Goal: Task Accomplishment & Management: Use online tool/utility

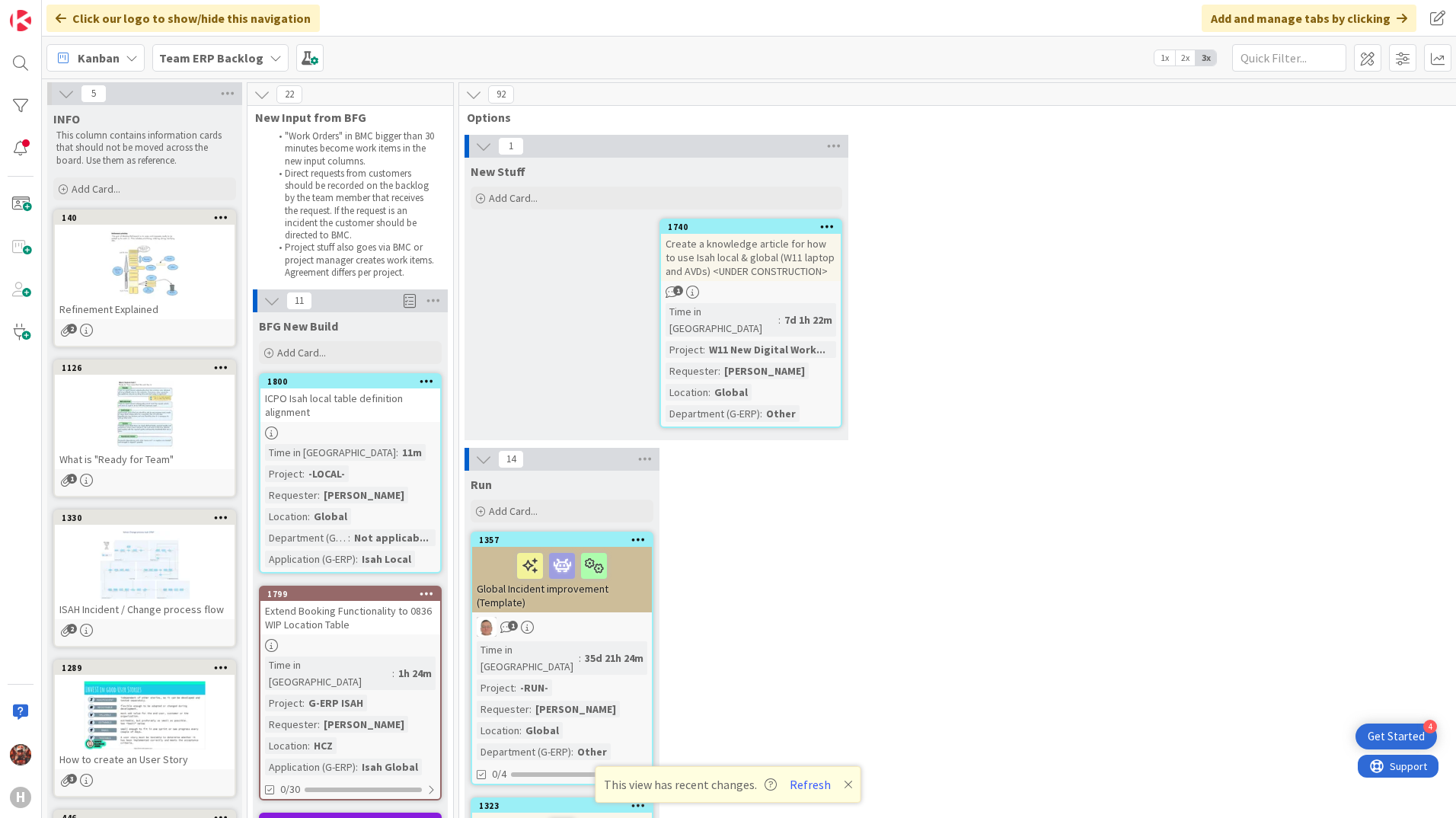
click at [254, 61] on b "Team ERP Backlog" at bounding box center [211, 58] width 104 height 15
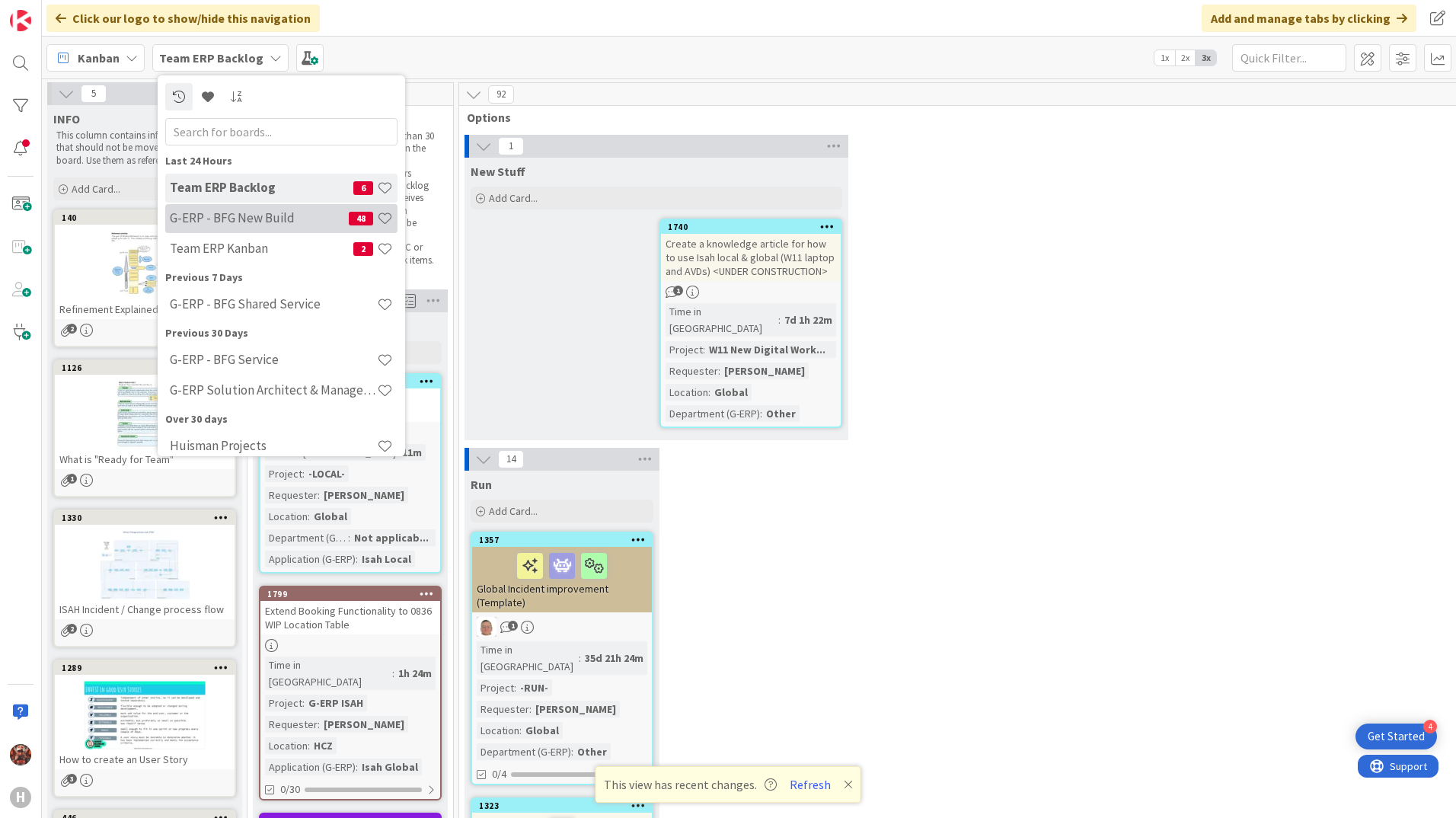
click at [278, 227] on div "G-ERP - BFG New Build 48" at bounding box center [281, 219] width 232 height 29
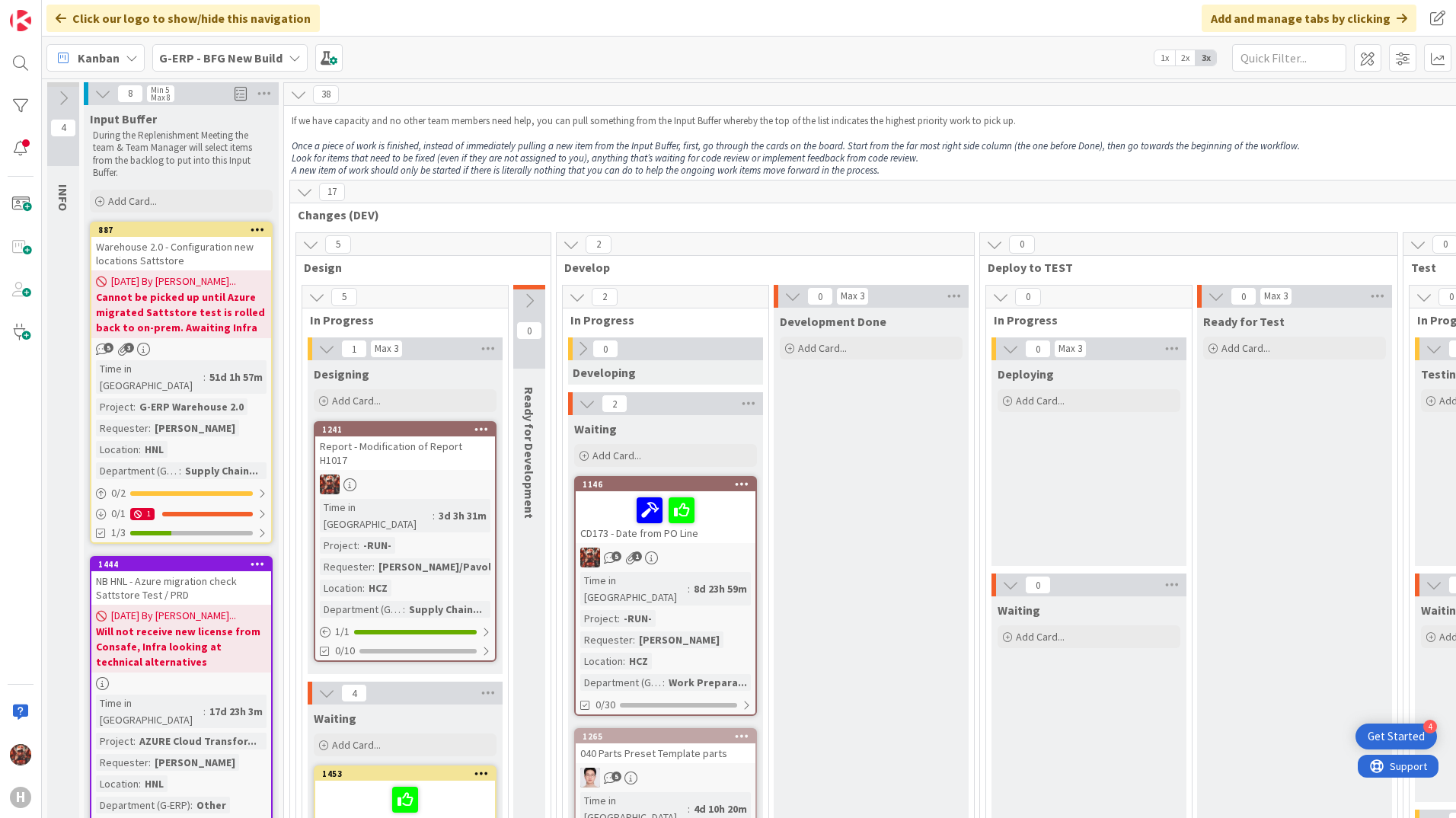
click at [191, 40] on div "Kanban G-ERP - BFG New Build 1x 2x 3x" at bounding box center [748, 57] width 1414 height 42
click at [204, 50] on b "G-ERP - BFG New Build" at bounding box center [221, 58] width 123 height 15
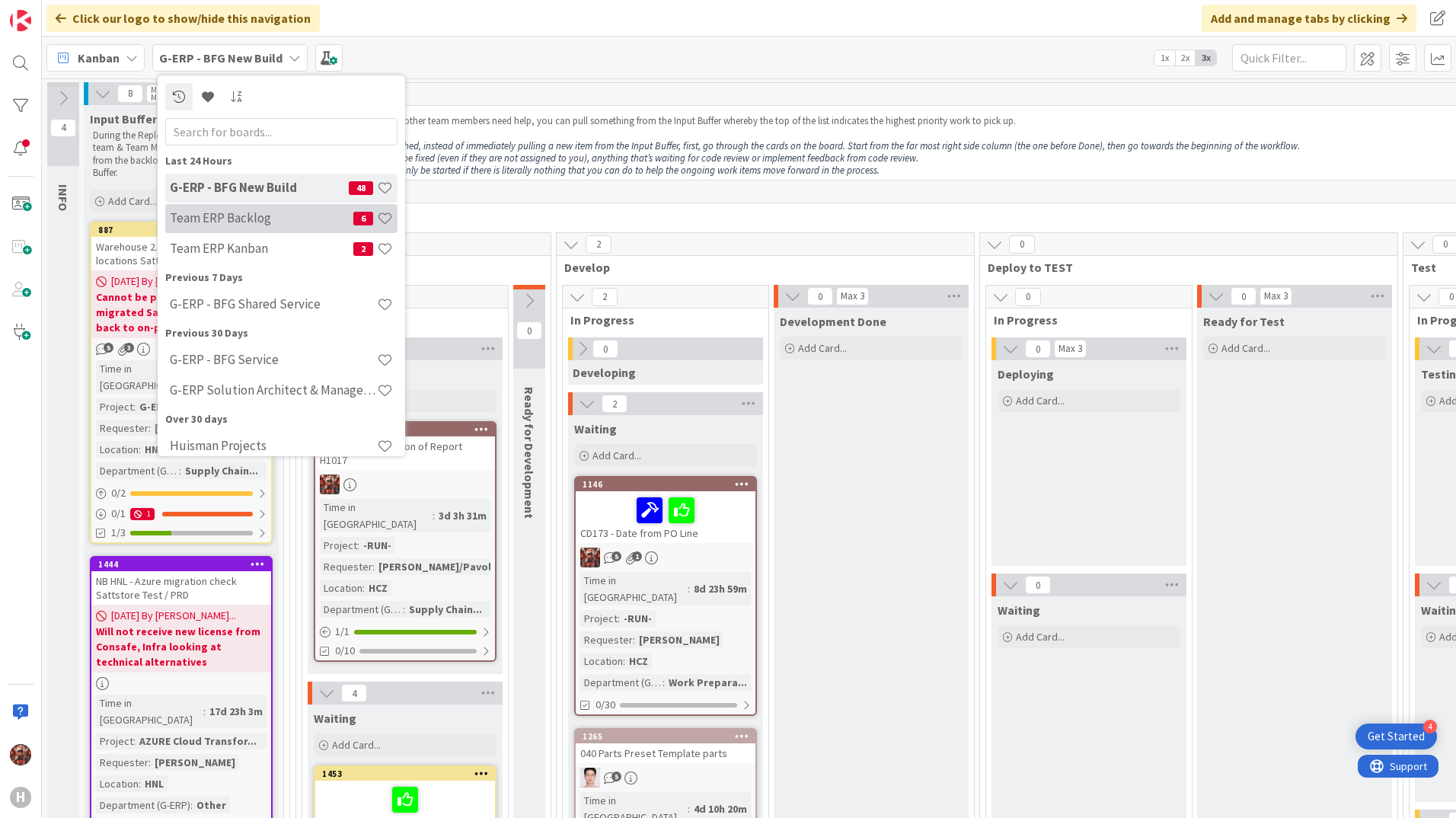
click at [252, 218] on h4 "Team ERP Backlog" at bounding box center [261, 218] width 183 height 15
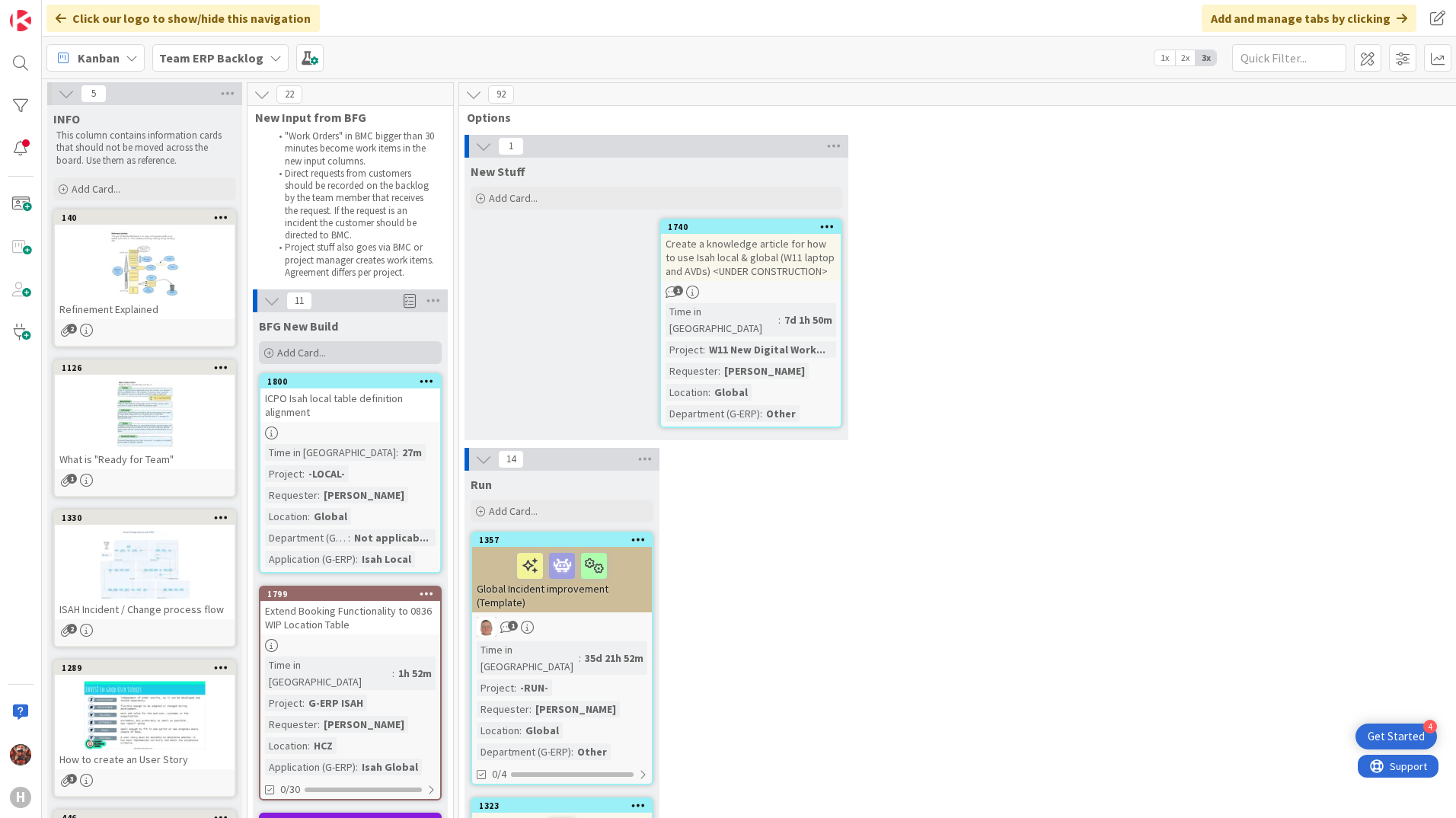
click at [304, 343] on div "Add Card..." at bounding box center [350, 353] width 183 height 23
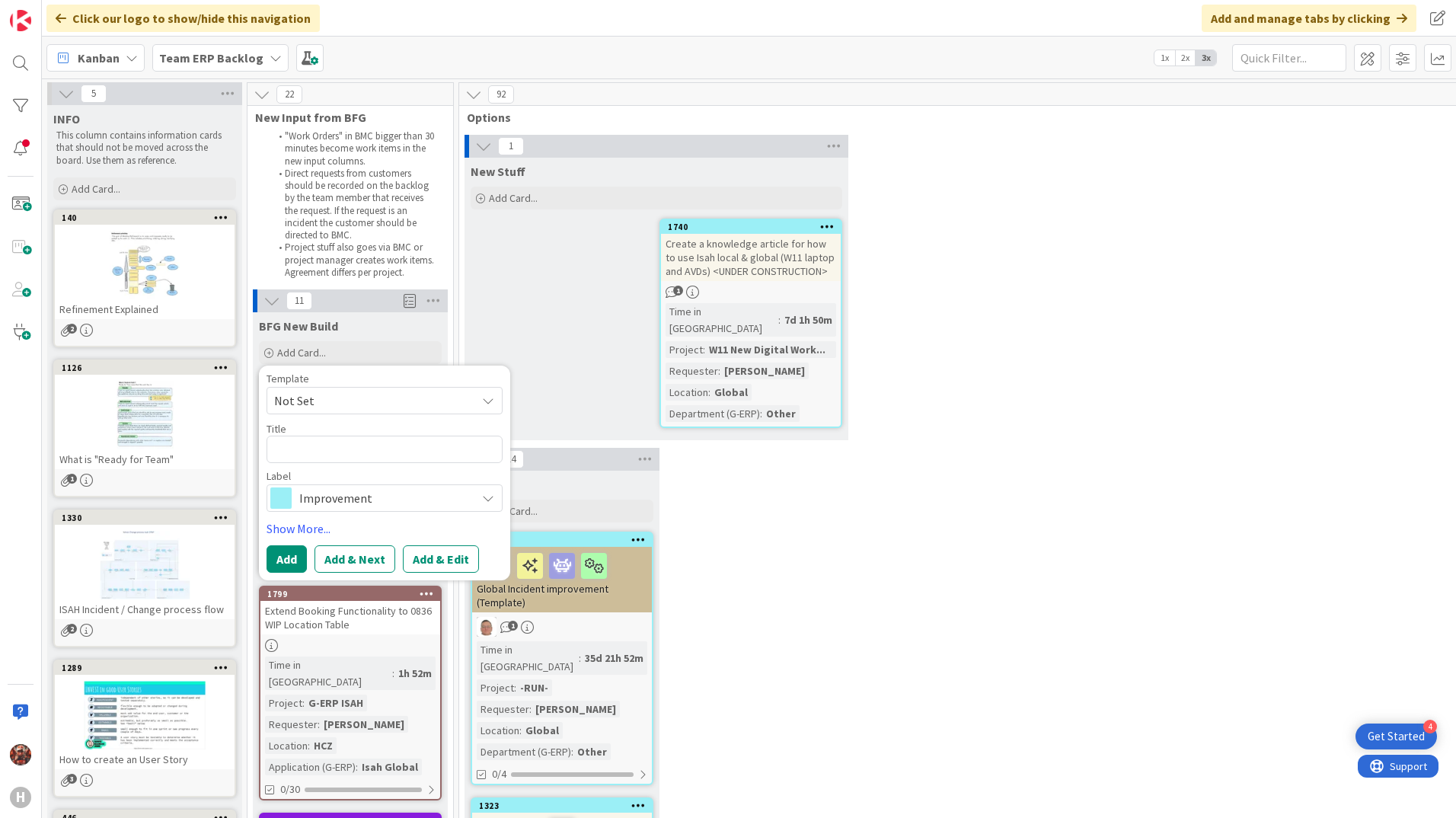
click at [337, 405] on span "Not Set" at bounding box center [369, 401] width 190 height 20
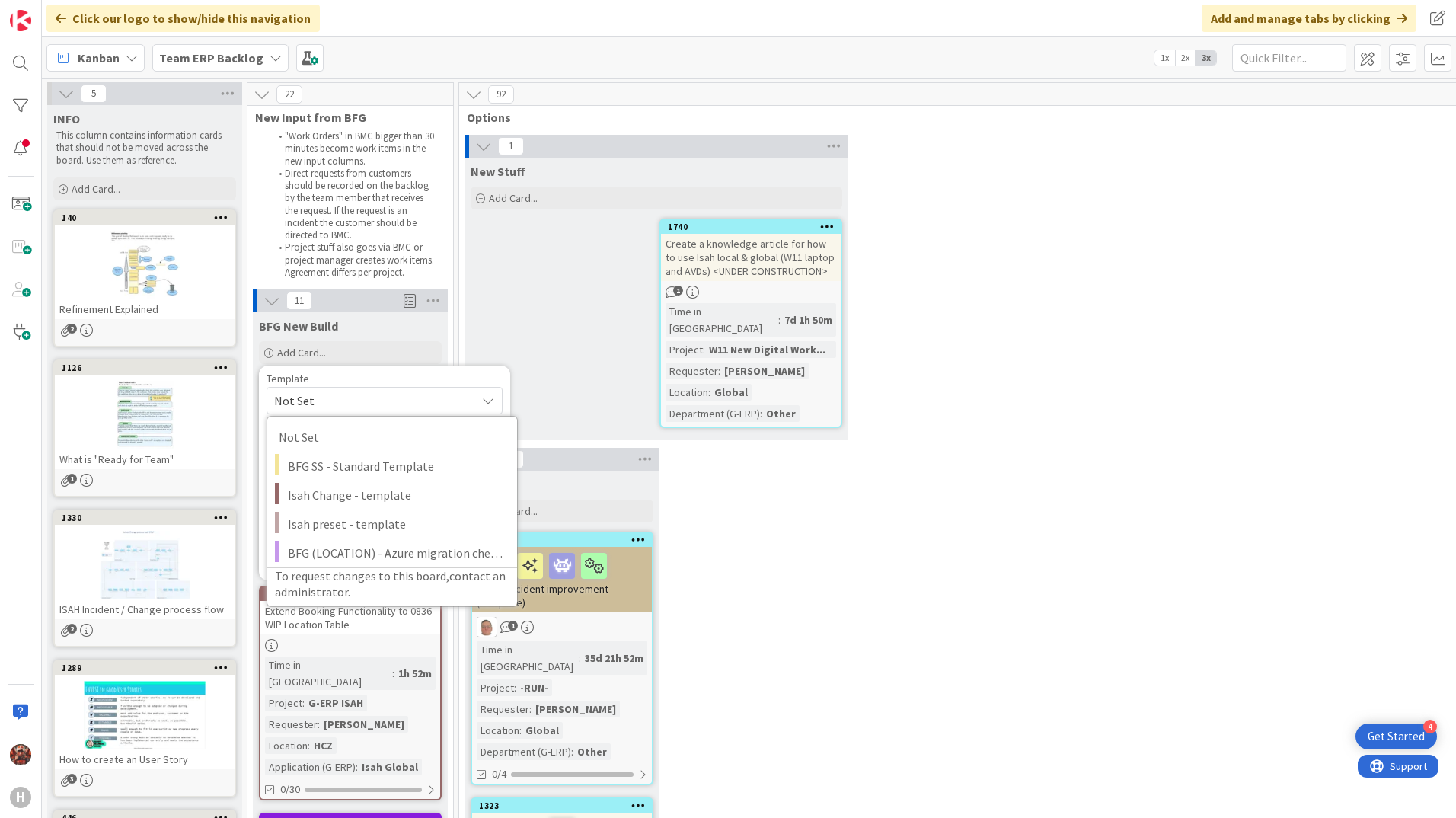
click at [373, 385] on div "Template Not Set Not Set BFG SS - Standard Template Isah Change - template Isah…" at bounding box center [385, 393] width 236 height 41
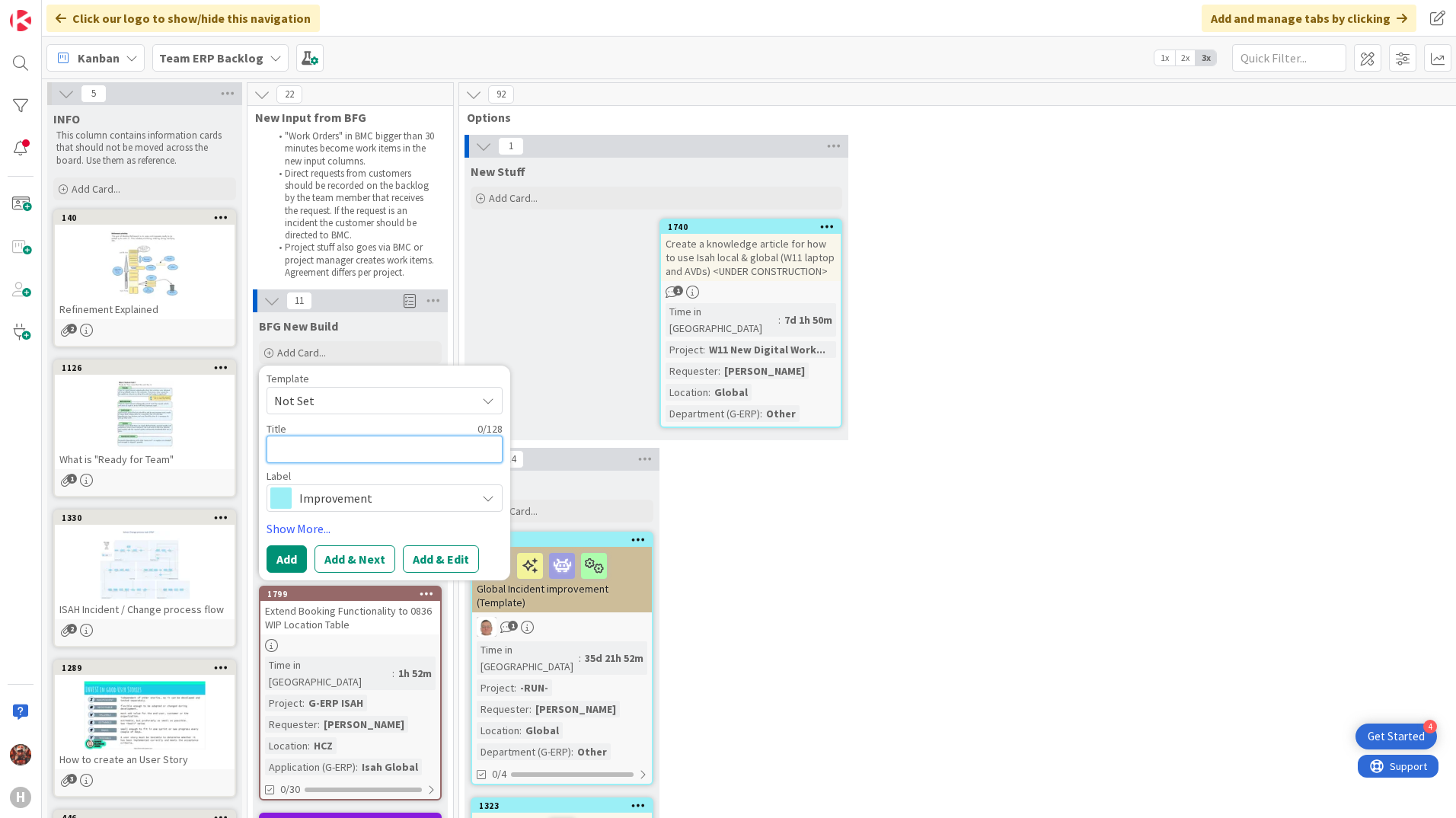
click at [375, 452] on textarea at bounding box center [385, 449] width 236 height 28
click at [384, 493] on span "Improvement" at bounding box center [383, 498] width 169 height 22
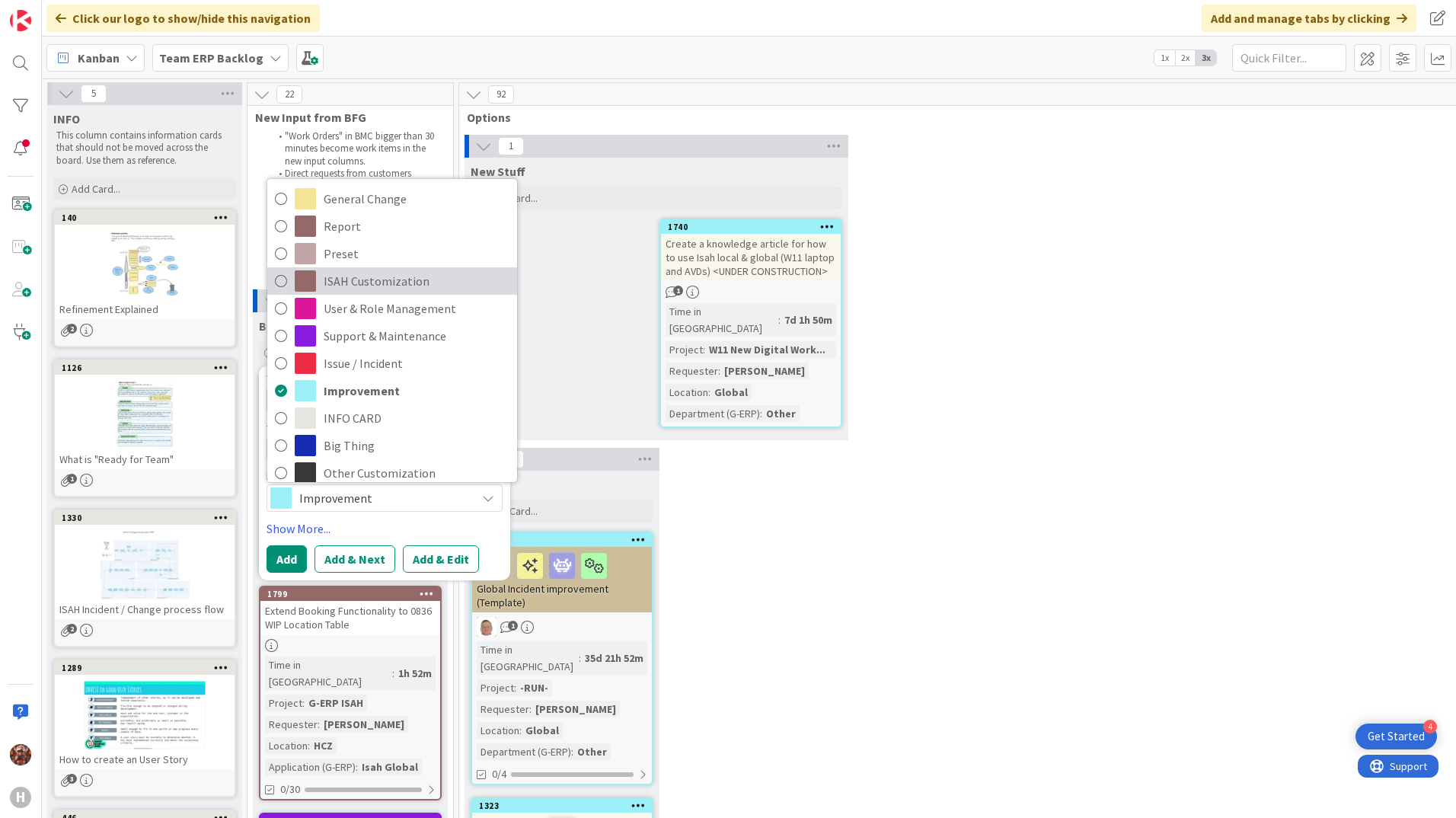
click at [365, 285] on span "ISAH Customization" at bounding box center [416, 281] width 186 height 23
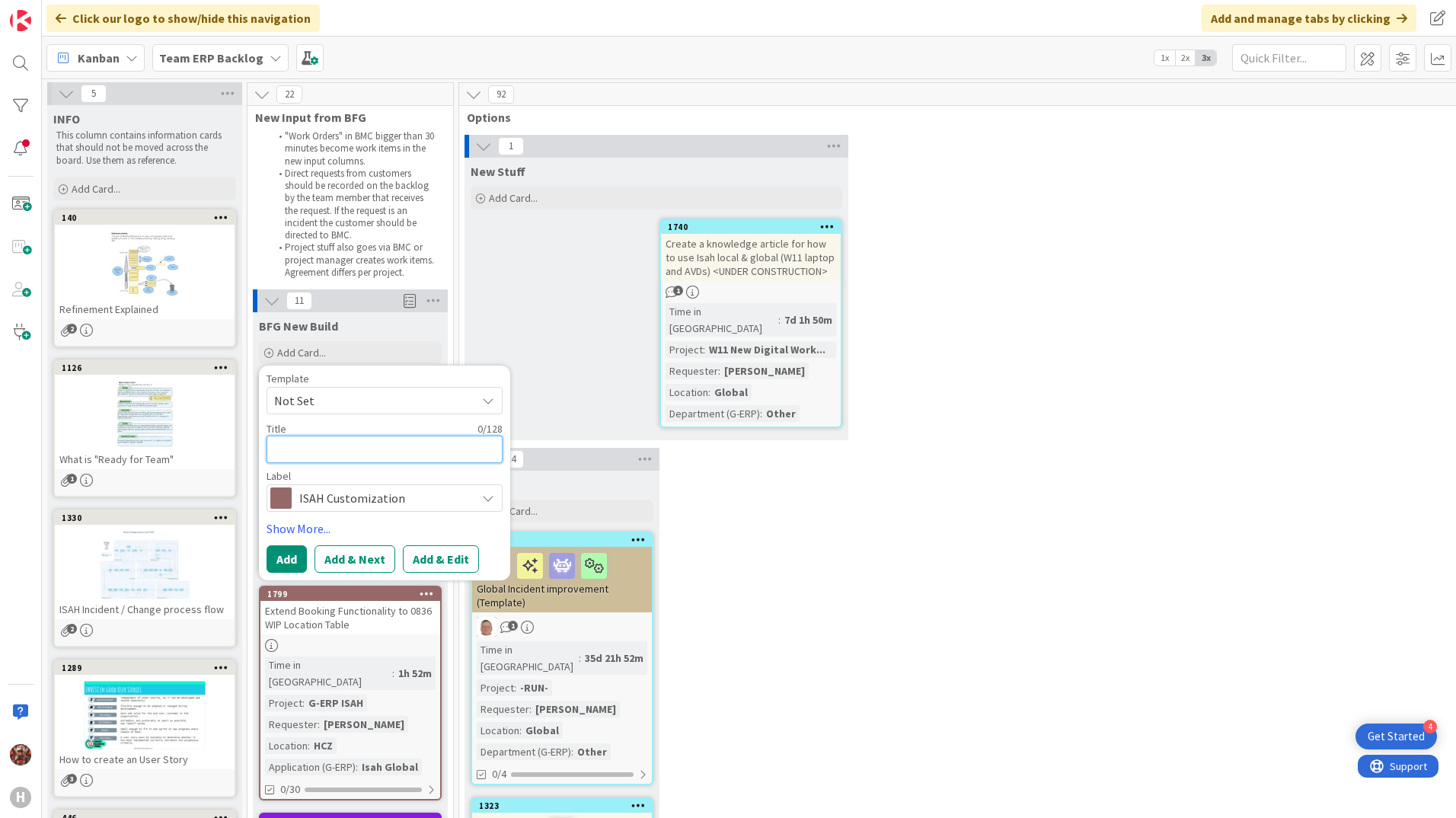
click at [338, 454] on textarea at bounding box center [385, 449] width 236 height 28
click at [440, 460] on textarea at bounding box center [385, 449] width 236 height 28
type textarea "x"
type textarea "C"
type textarea "x"
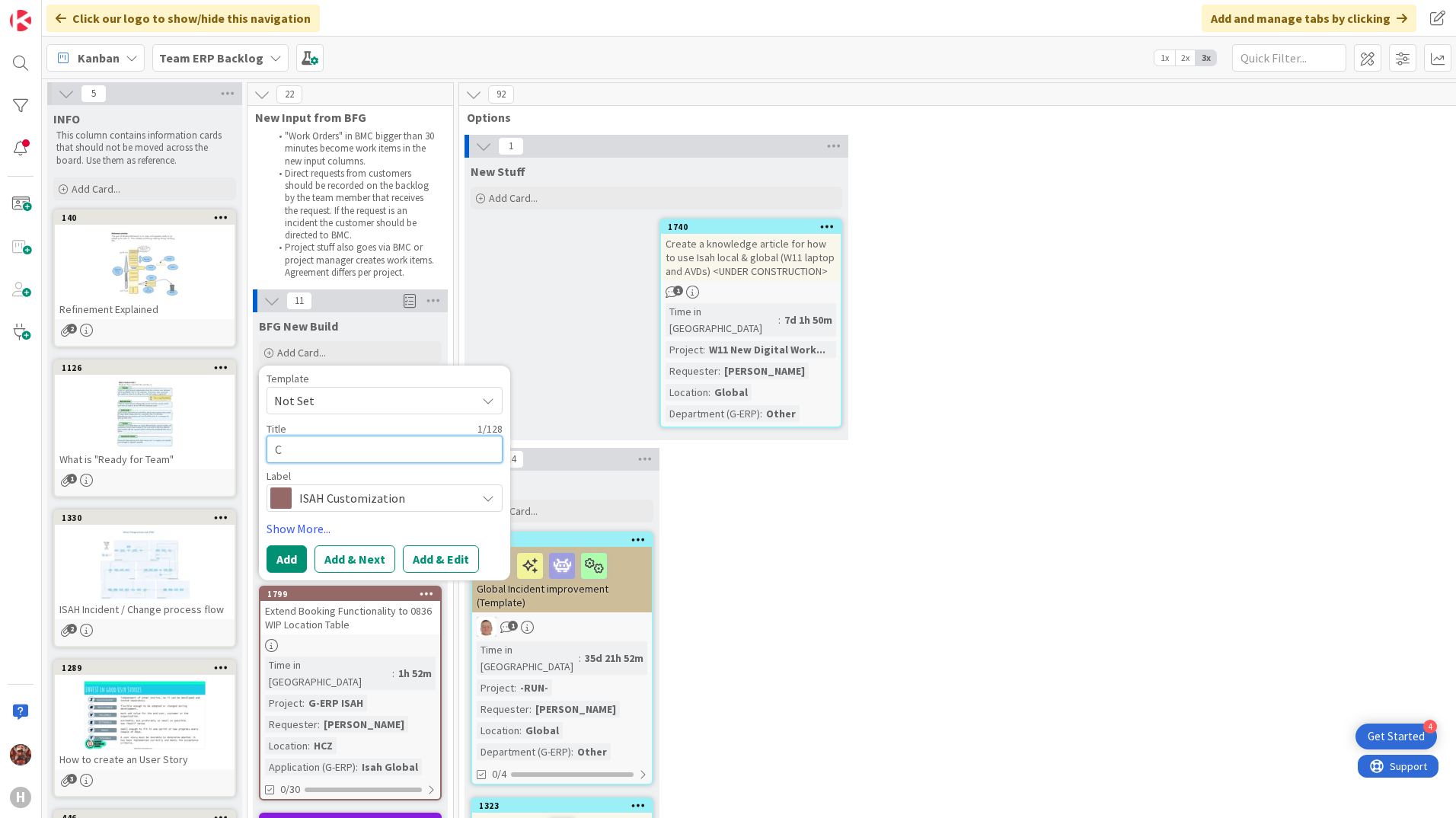
type textarea "CD"
type textarea "x"
type textarea "CD-"
type textarea "x"
type textarea "CD-1"
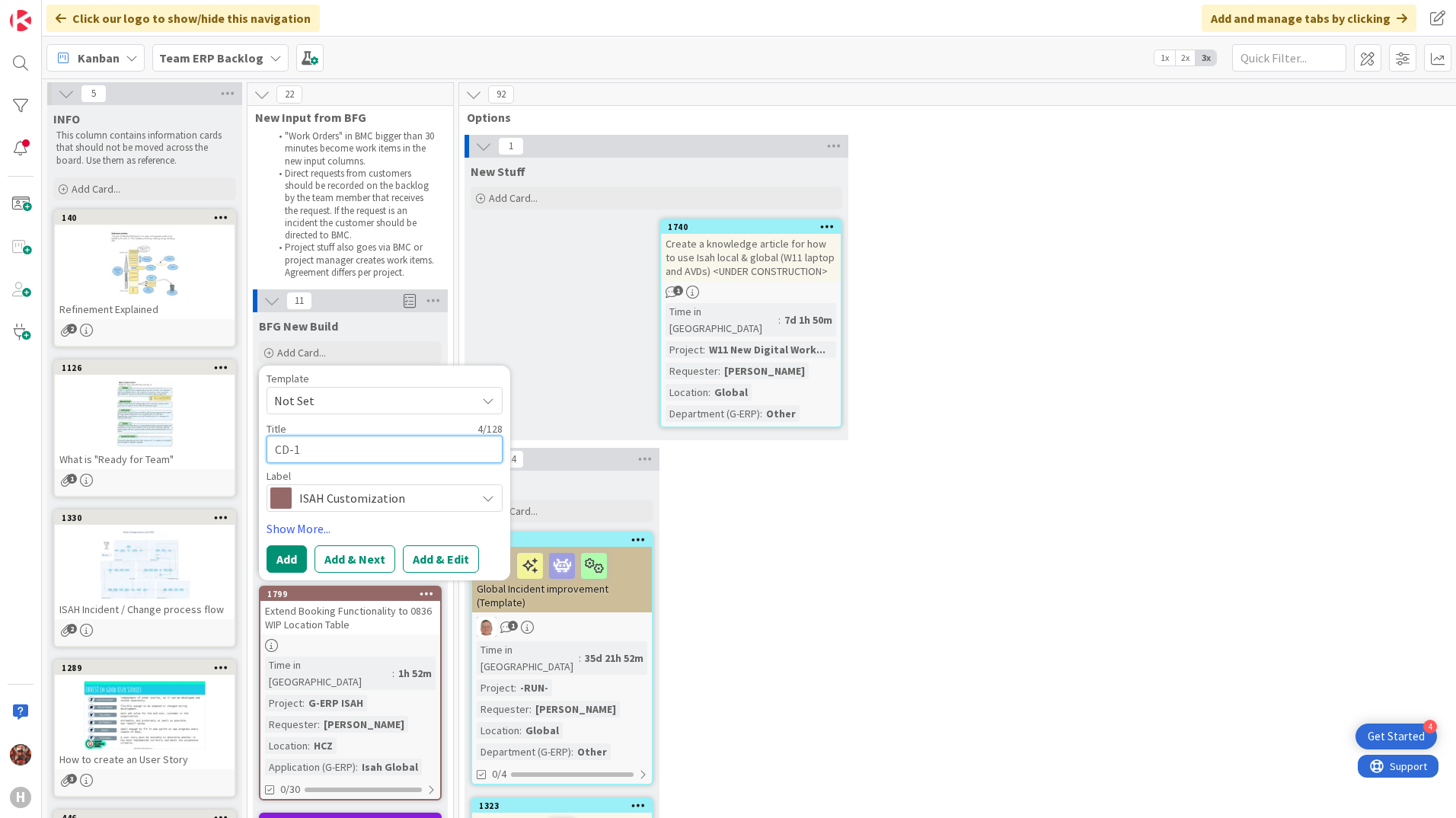
type textarea "x"
type textarea "CD-15"
type textarea "x"
type textarea "CD-154"
click at [290, 554] on button "Add" at bounding box center [287, 559] width 40 height 28
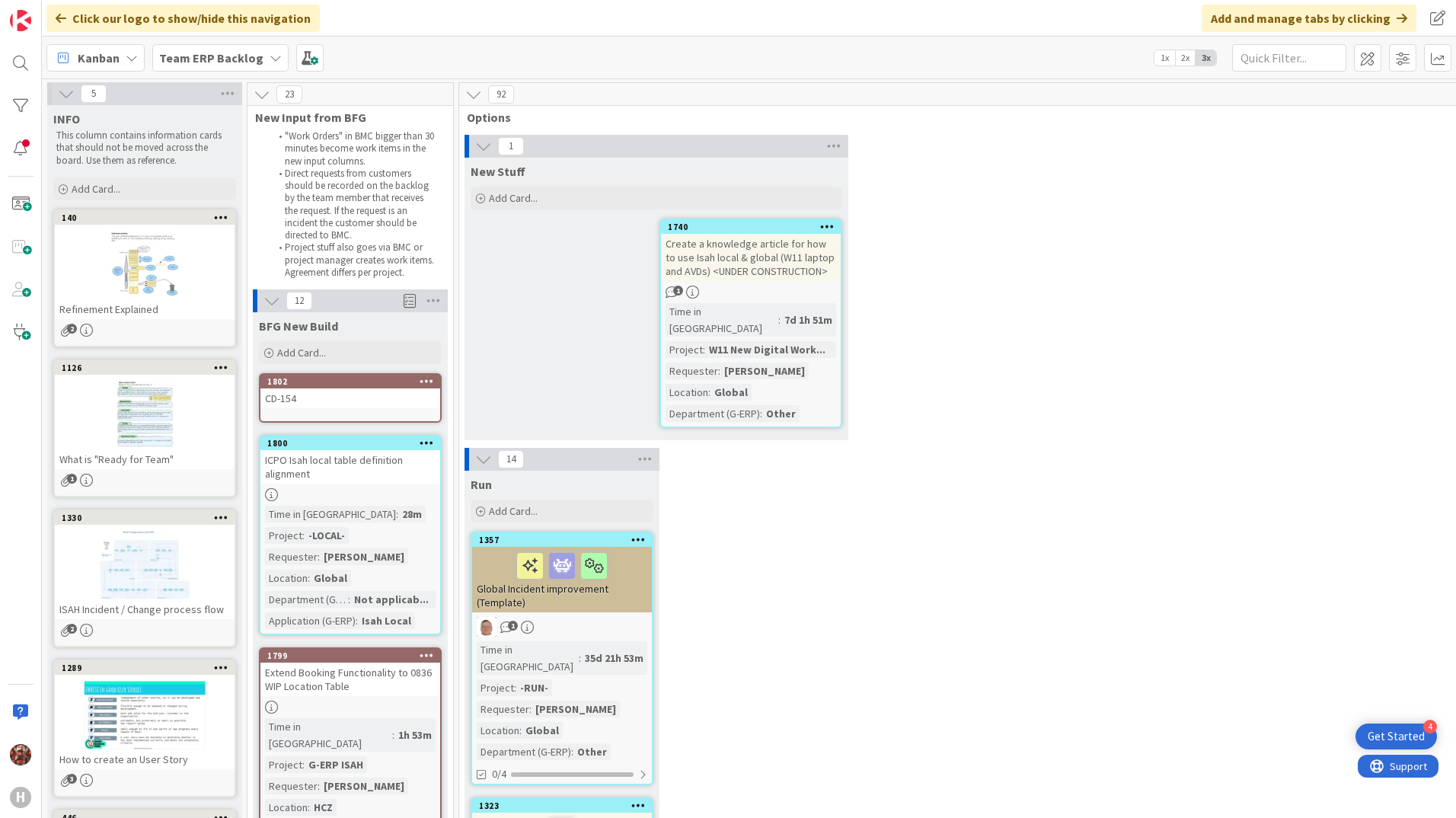
click at [333, 394] on div "CD-154" at bounding box center [350, 399] width 180 height 20
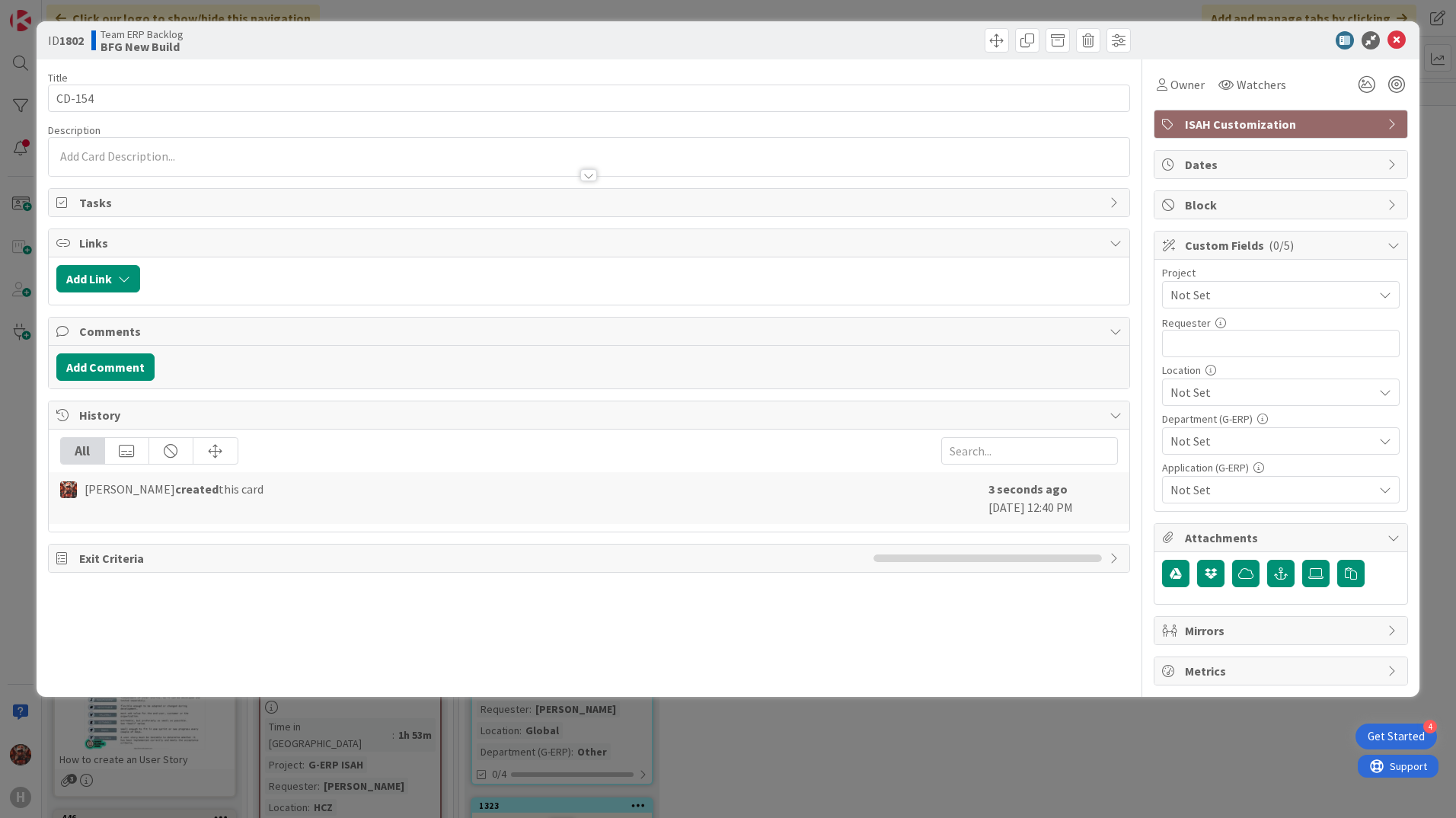
click at [148, 150] on p at bounding box center [589, 157] width 1065 height 18
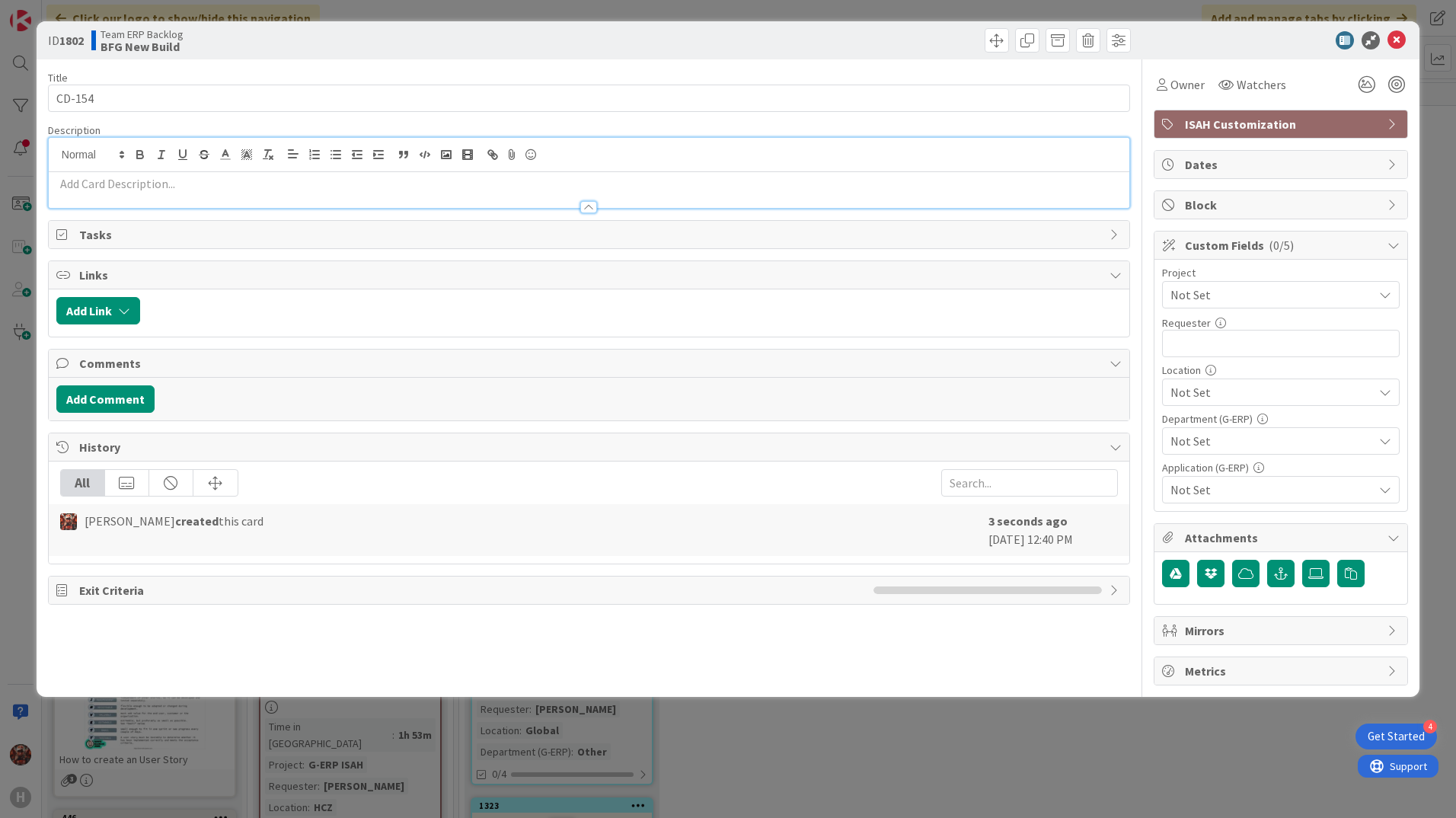
click at [178, 185] on p at bounding box center [589, 183] width 1065 height 18
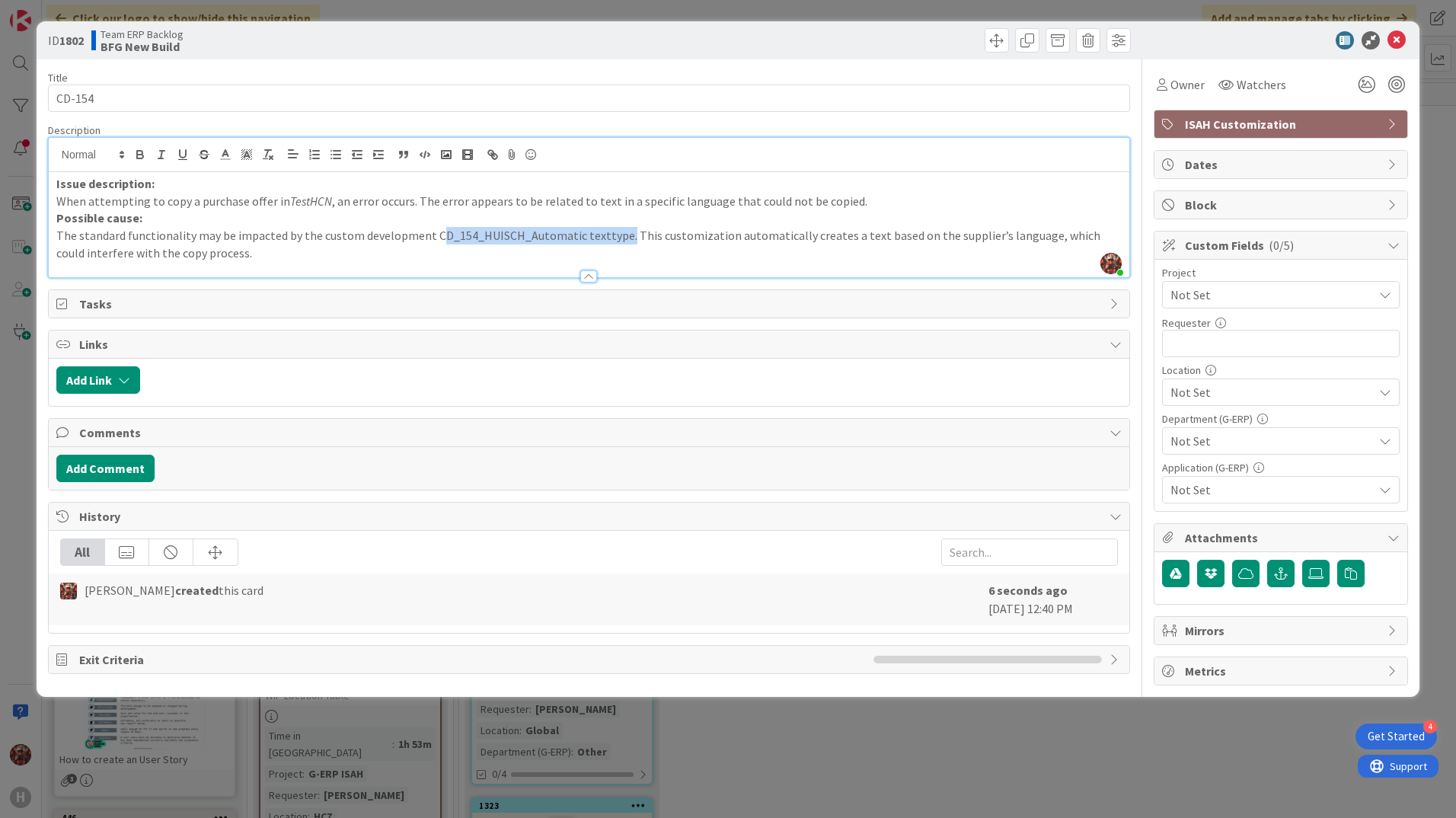
drag, startPoint x: 431, startPoint y: 234, endPoint x: 617, endPoint y: 234, distance: 186.0
click at [617, 234] on p "The standard functionality may be impacted by the custom development CD_154_HUI…" at bounding box center [589, 244] width 1065 height 34
copy p "CD_154_HUISCH_Automatic texttype"
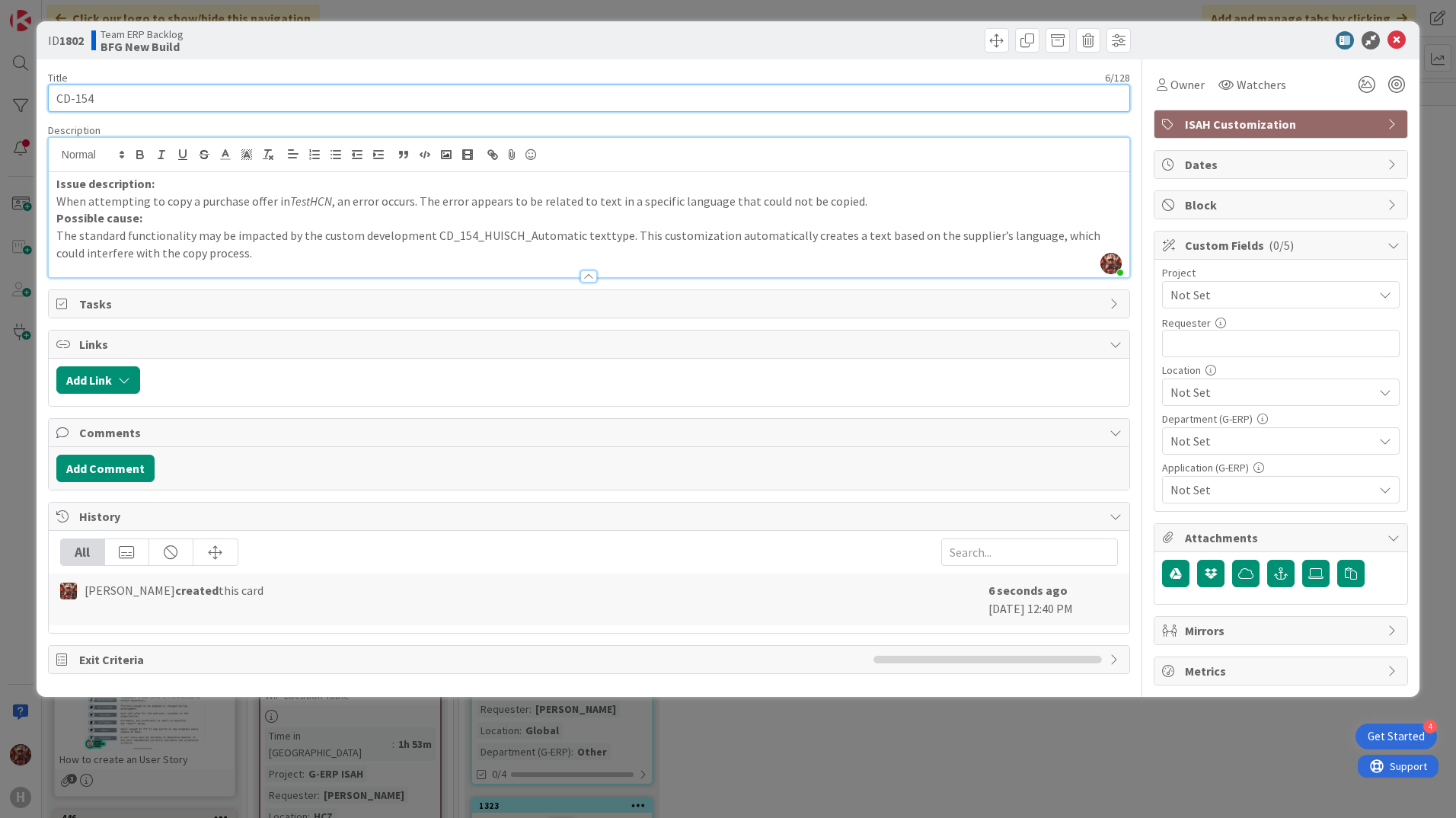
drag, startPoint x: 217, startPoint y: 108, endPoint x: -2, endPoint y: 106, distance: 219.0
click at [0, 106] on html "4 Get Started H Click our logo to show/hide this navigation Add and manage tabs…" at bounding box center [728, 409] width 1456 height 818
paste input "_154_HUISCH_Automatic texttype"
type input "CD_154_HUISCH_Automatic texttype TestHCN"
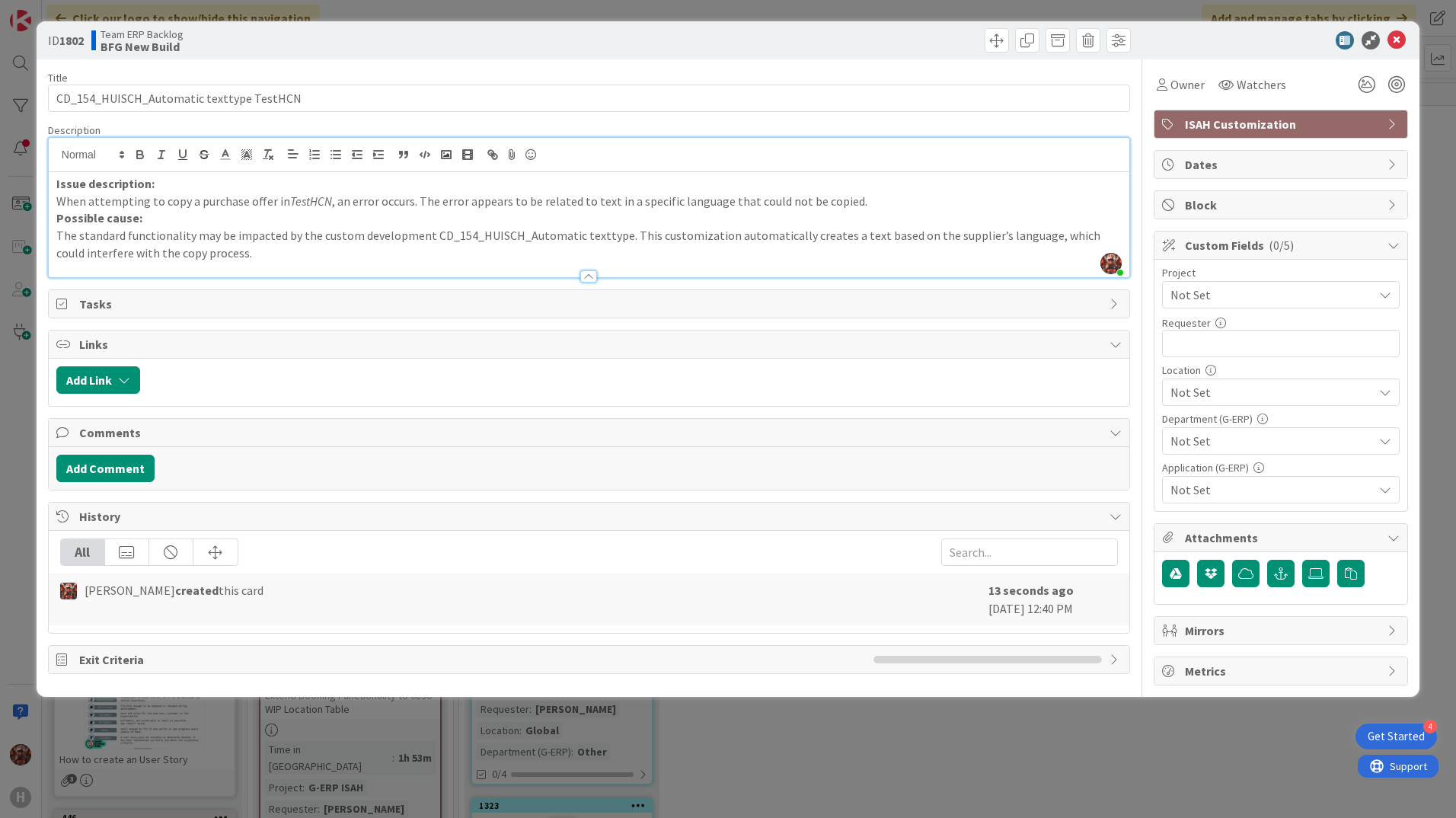
click at [739, 248] on p "The standard functionality may be impacted by the custom development CD_154_HUI…" at bounding box center [589, 244] width 1065 height 34
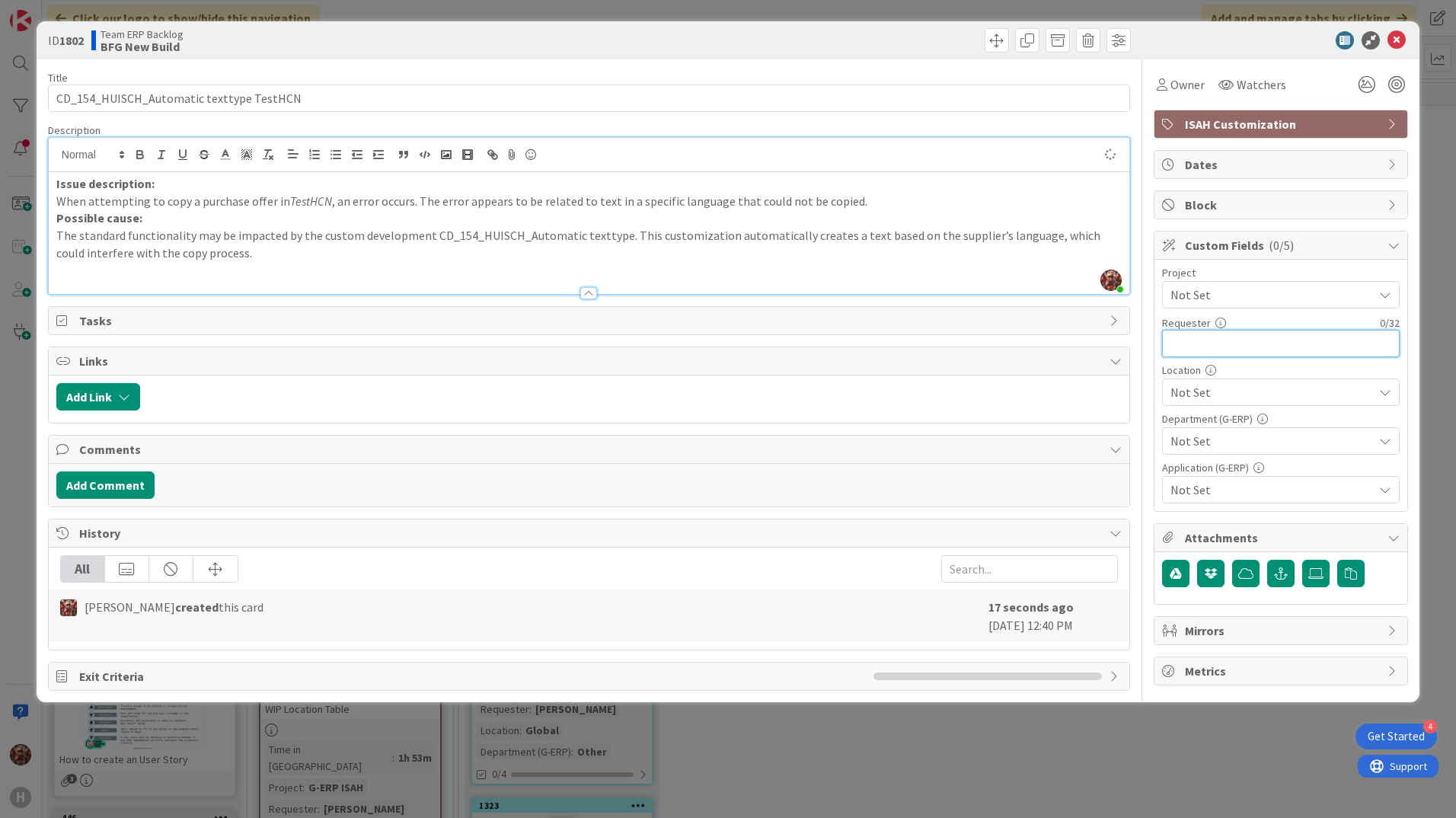
click at [1200, 337] on input "text" at bounding box center [1281, 344] width 237 height 28
type input "[PERSON_NAME]"
click at [1236, 382] on div "Not Set" at bounding box center [1281, 392] width 237 height 28
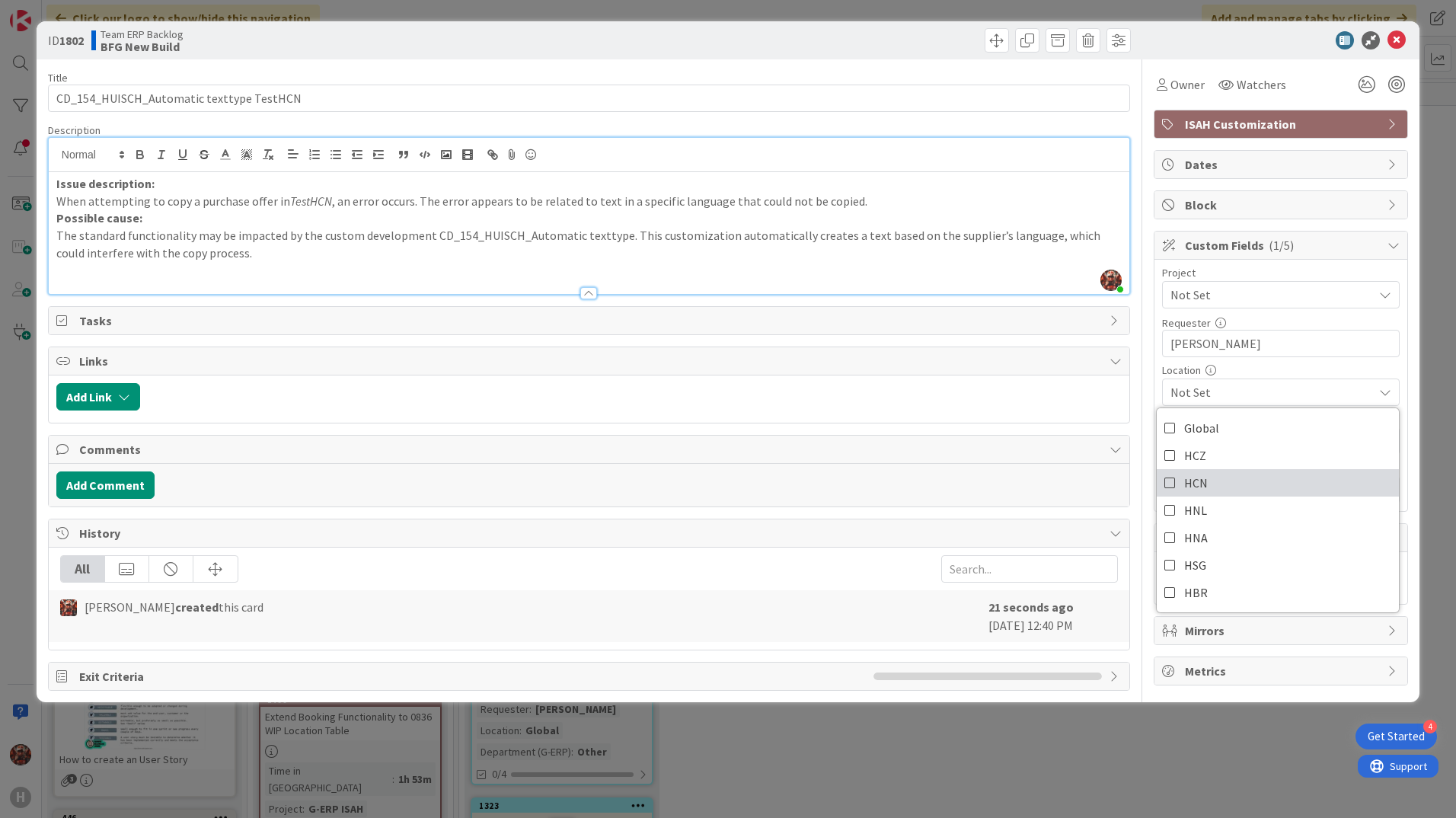
click at [1226, 485] on link "HCN" at bounding box center [1278, 483] width 242 height 28
click at [1150, 339] on div "Title 40 / 128 CD_154_HUISCH_Automatic texttype TestHCN Description [PERSON_NAM…" at bounding box center [728, 375] width 1360 height 631
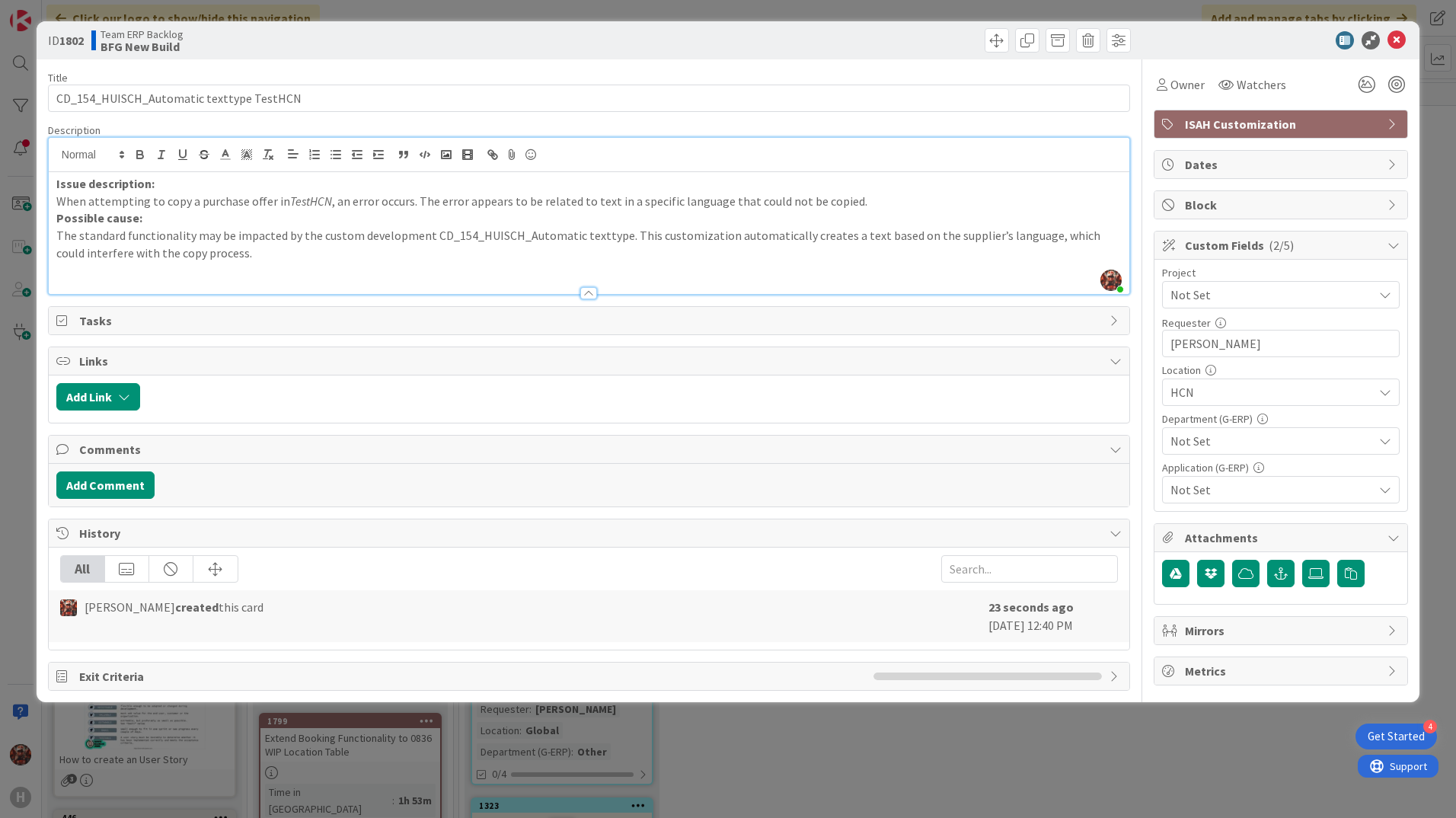
click at [1256, 443] on span "Not Set" at bounding box center [1272, 441] width 203 height 19
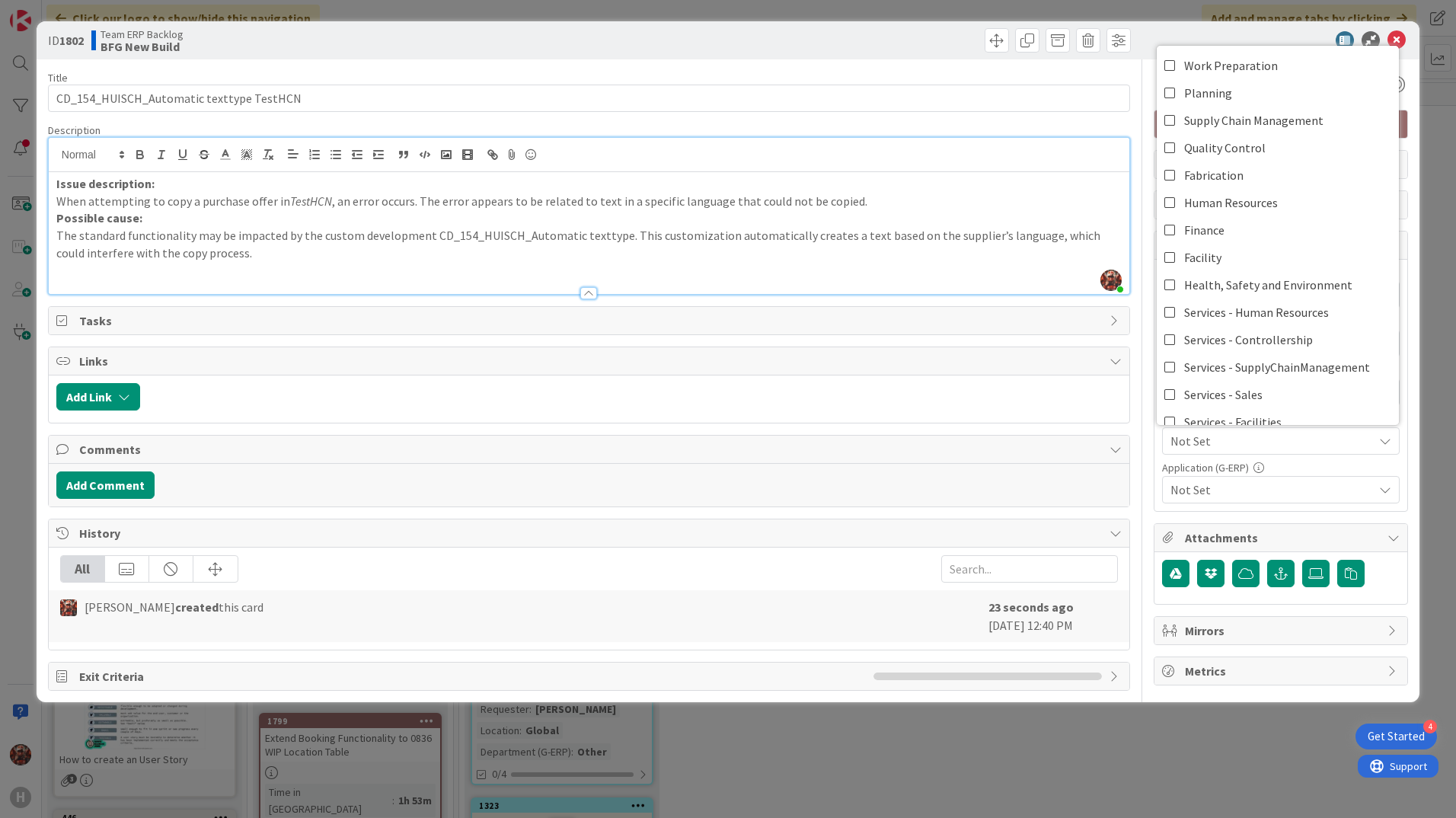
click at [1139, 355] on div "Title 40 / 128 CD_154_HUISCH_Automatic texttype TestHCN Description [PERSON_NAM…" at bounding box center [728, 375] width 1360 height 631
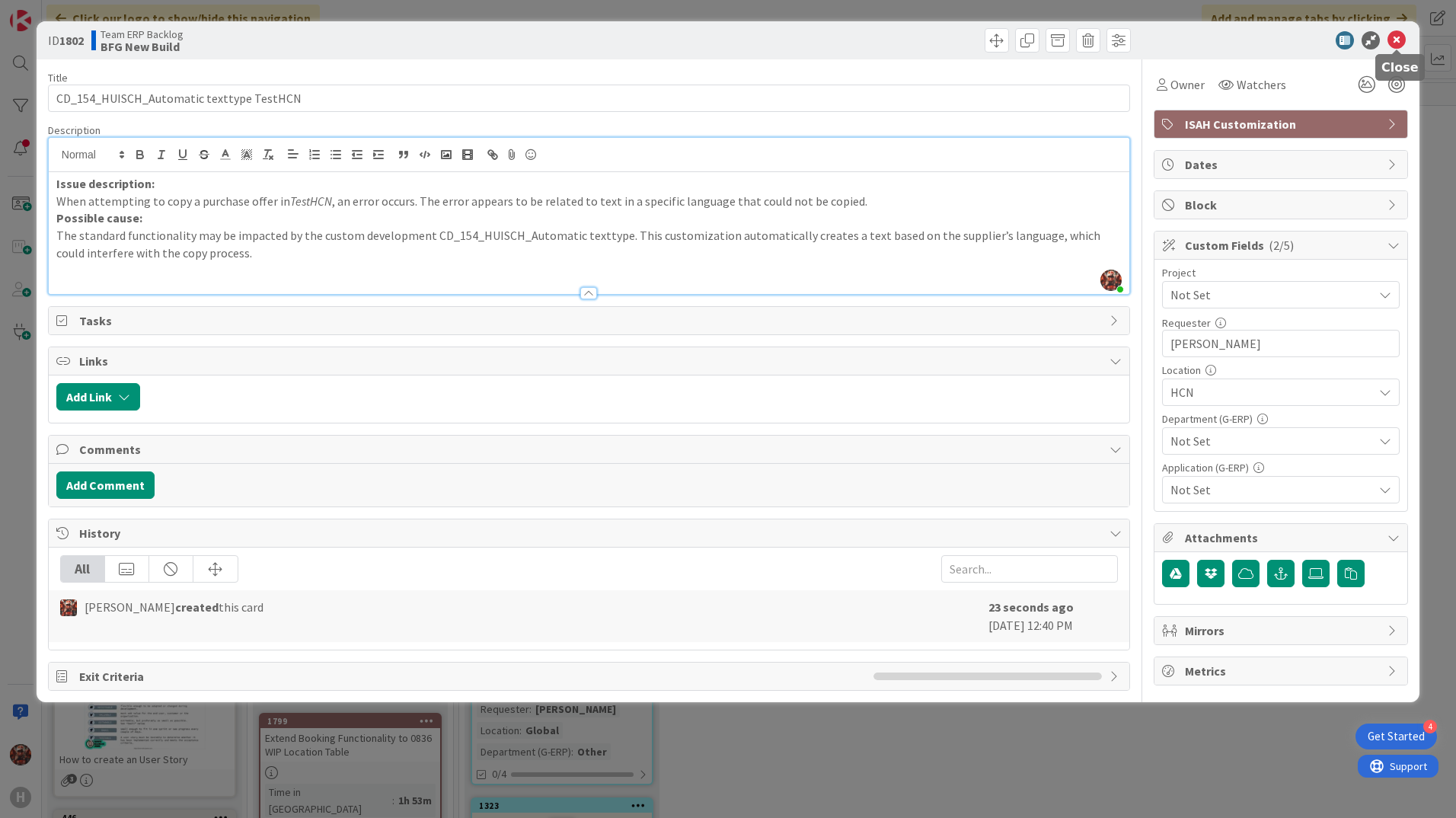
click at [1395, 39] on icon at bounding box center [1397, 41] width 18 height 19
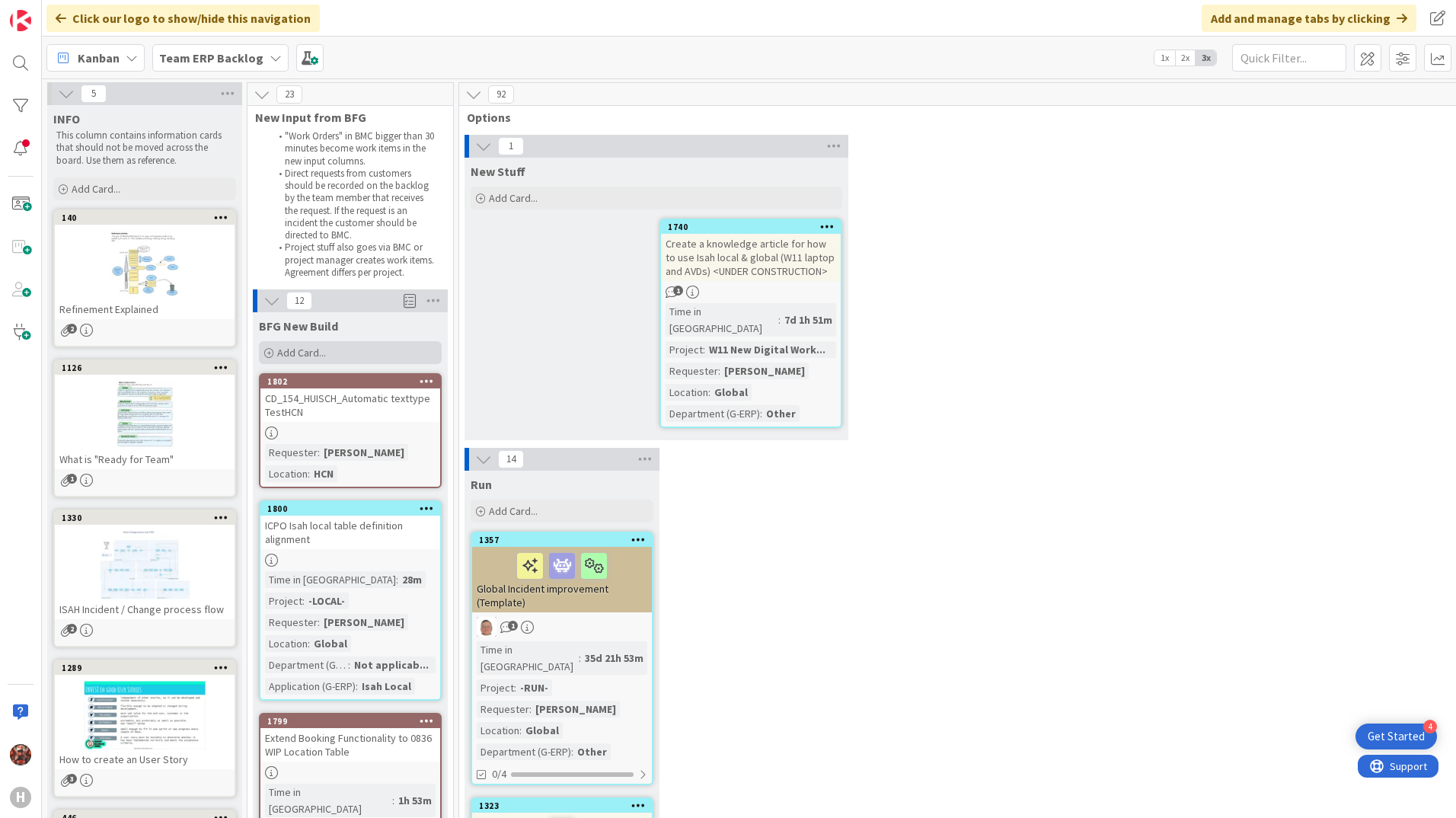
click at [308, 356] on span "Add Card..." at bounding box center [301, 353] width 49 height 14
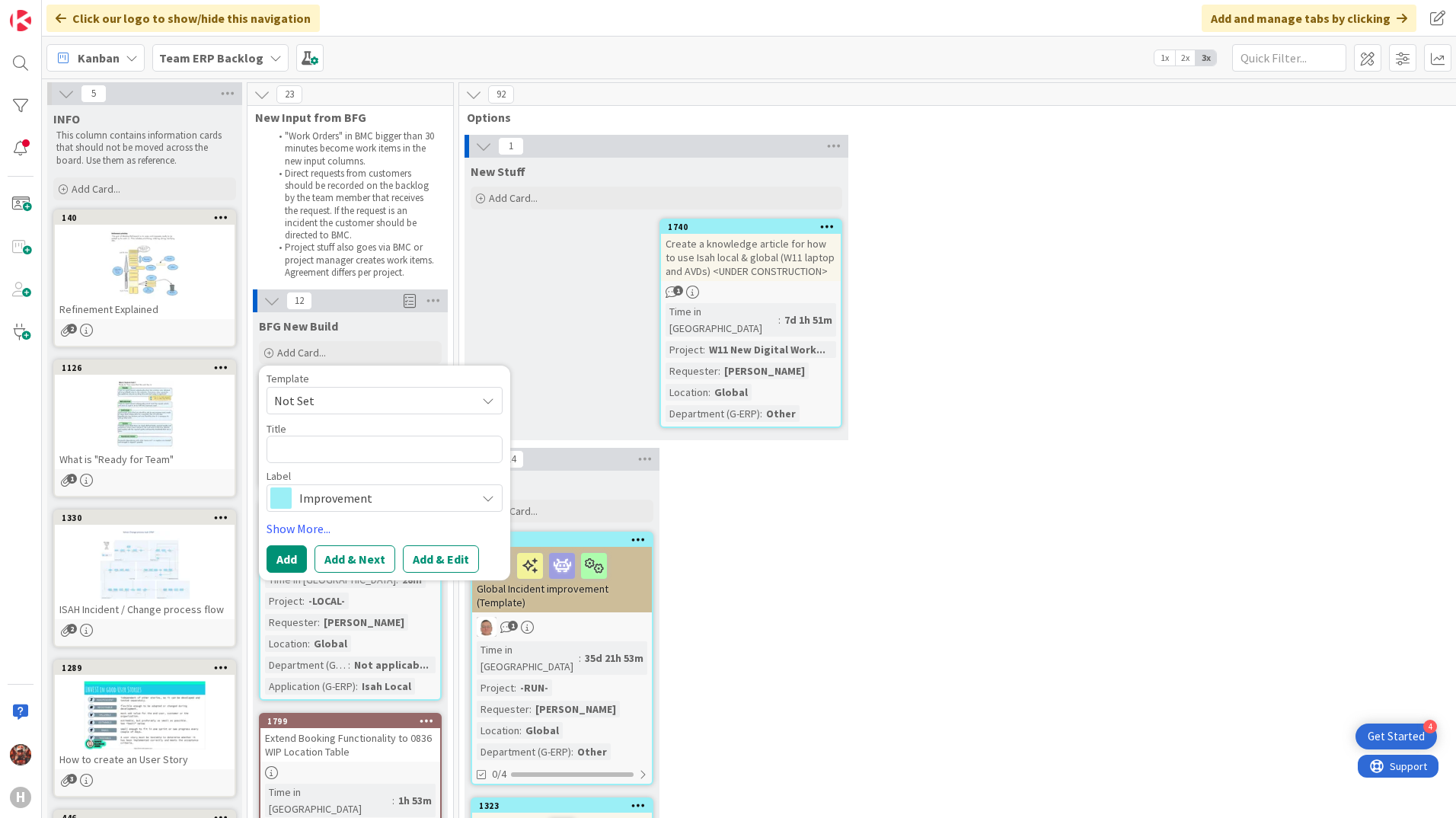
click at [334, 408] on span "Not Set" at bounding box center [369, 401] width 190 height 20
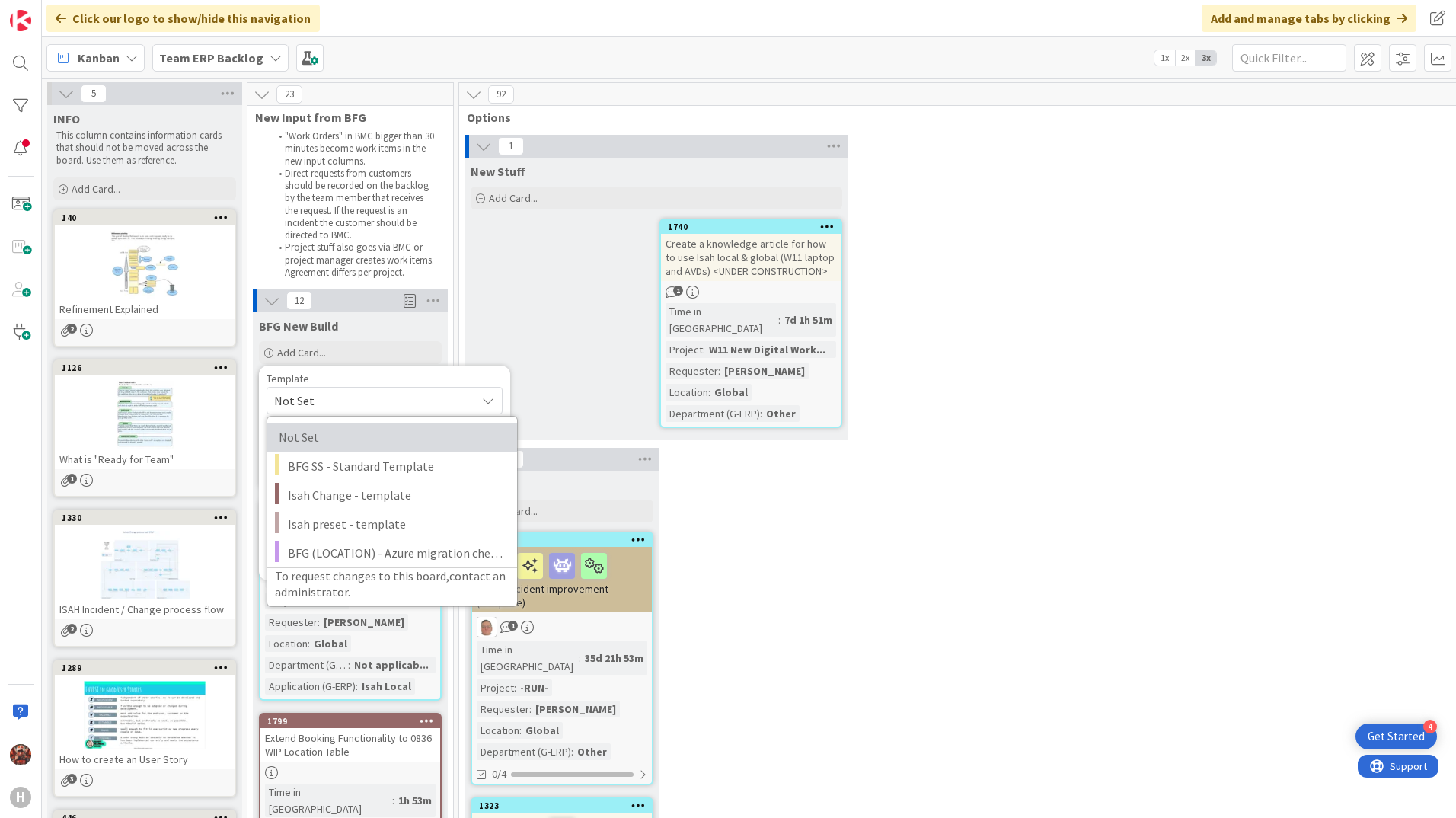
click at [358, 439] on span "Not Set" at bounding box center [388, 437] width 220 height 20
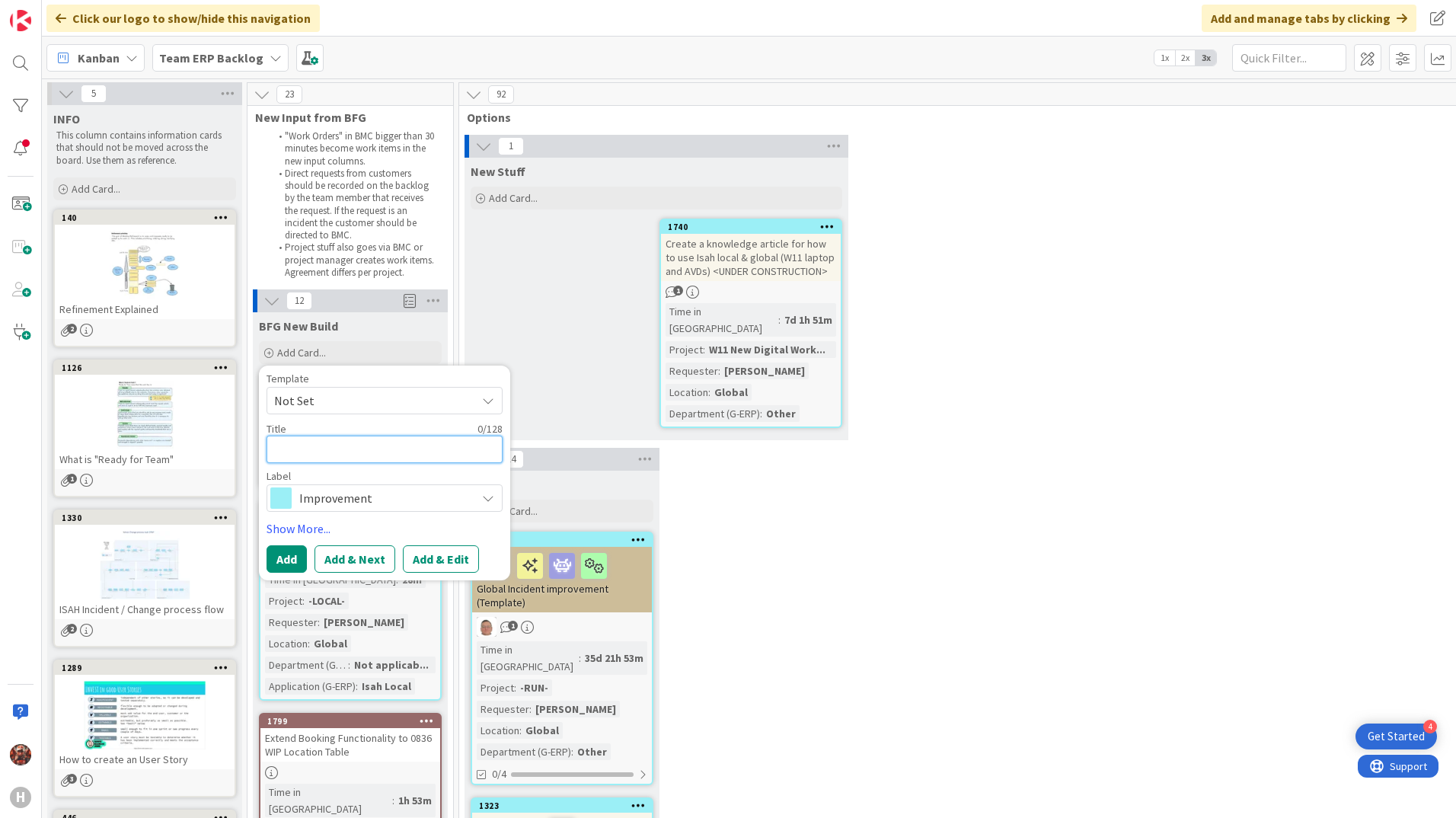
click at [369, 450] on textarea at bounding box center [385, 449] width 236 height 28
click at [375, 493] on span "Improvement" at bounding box center [383, 498] width 169 height 22
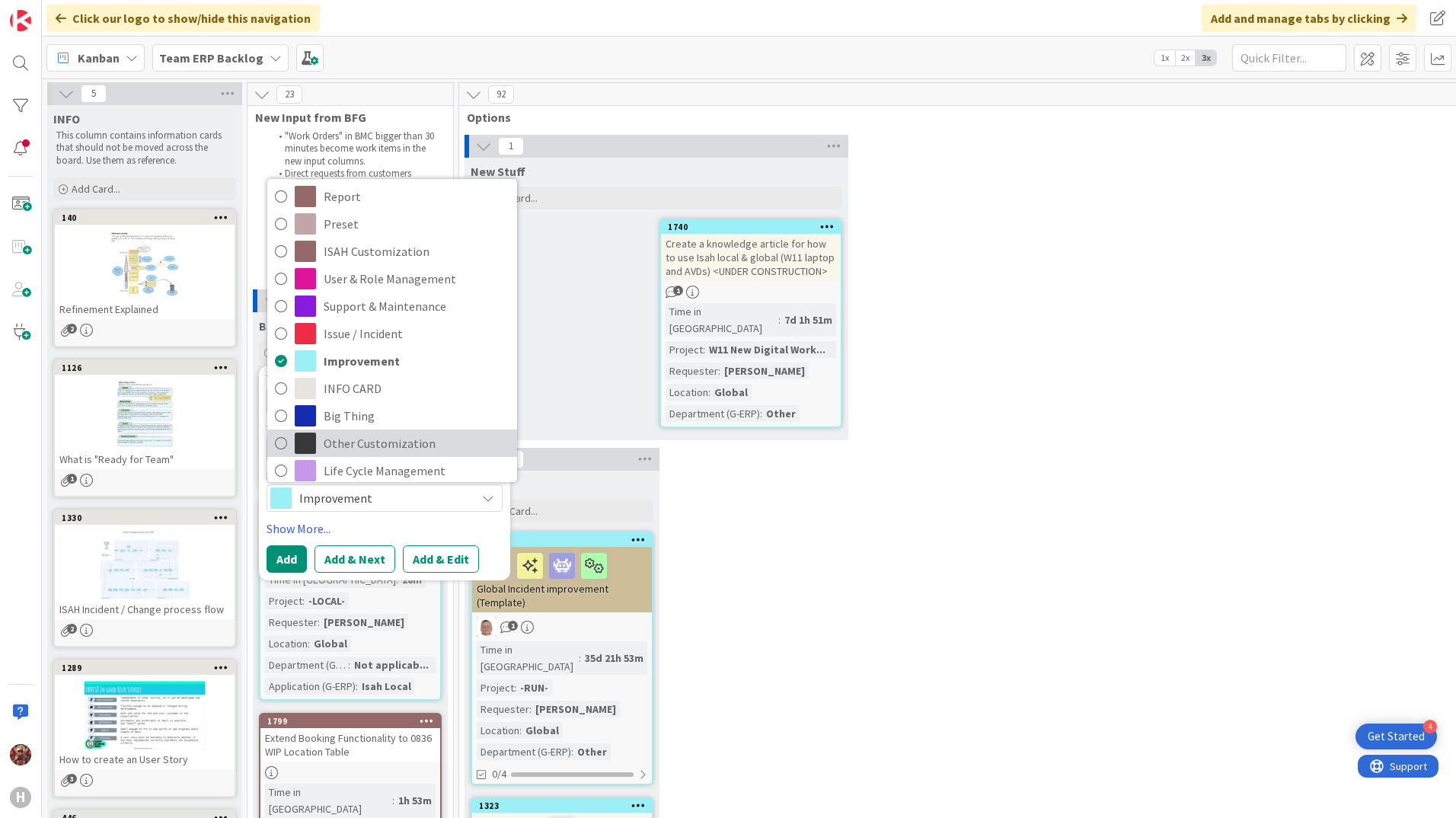
scroll to position [38, 0]
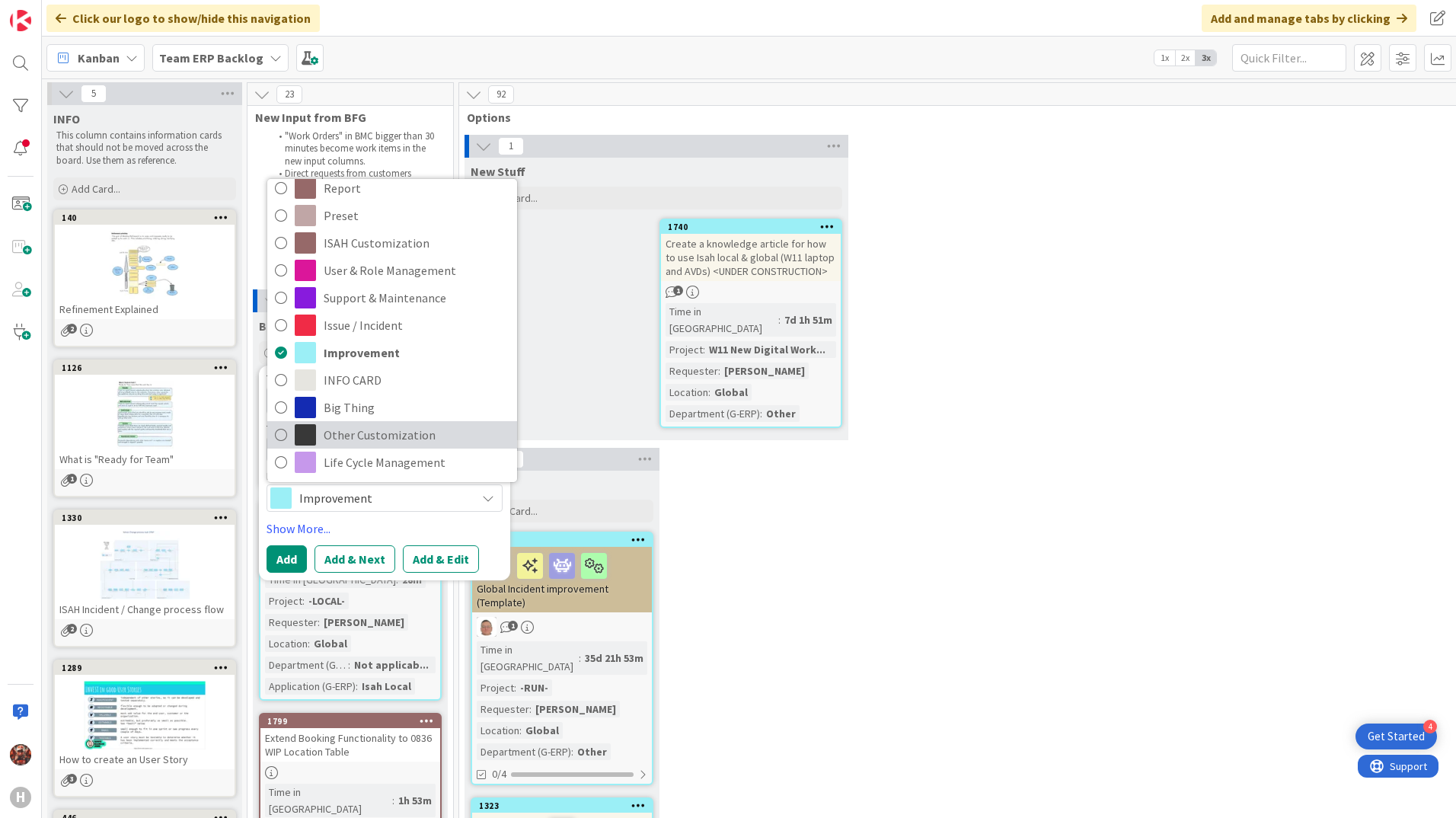
click at [368, 437] on span "Other Customization" at bounding box center [416, 435] width 186 height 23
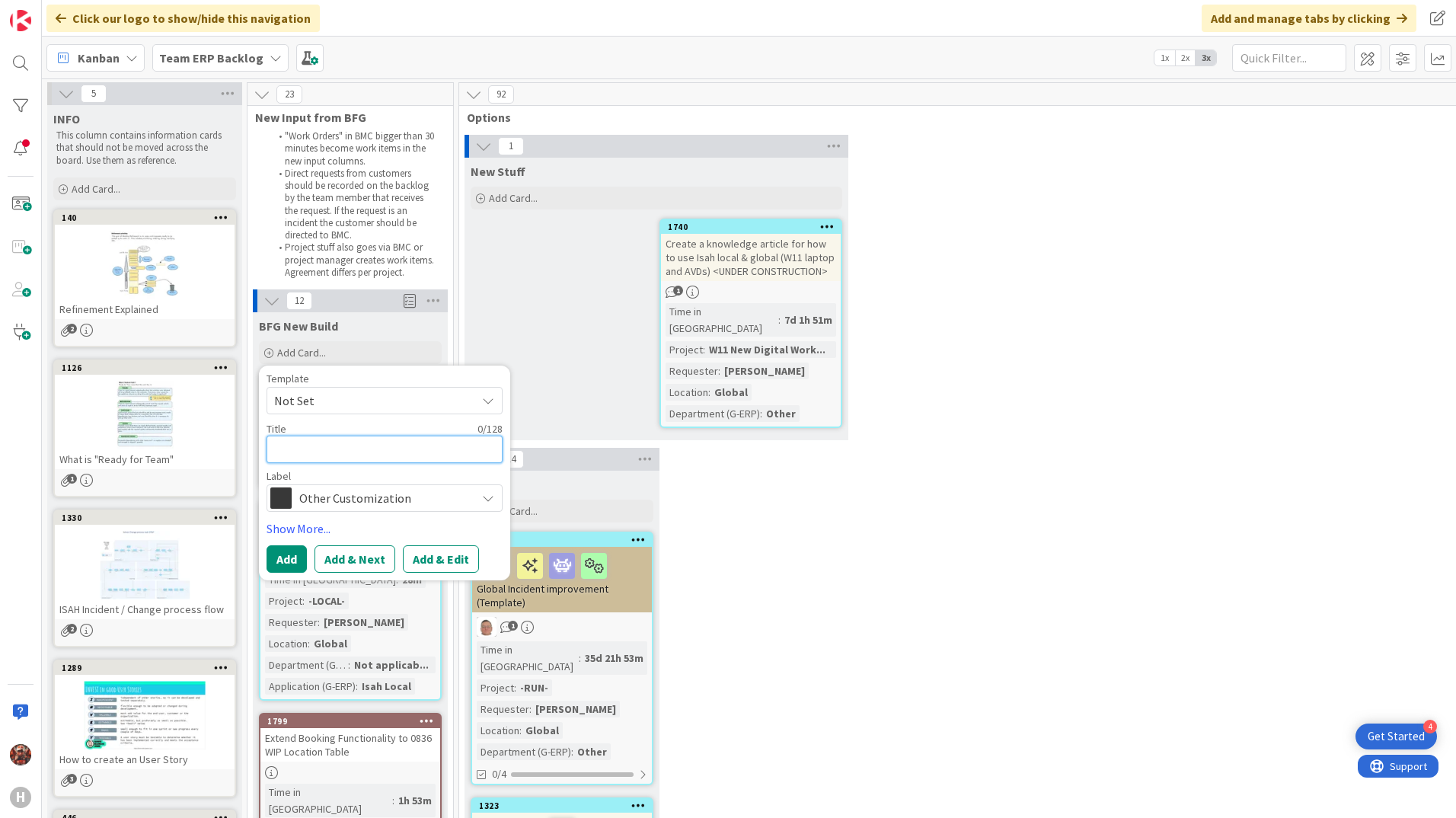
click at [358, 450] on textarea at bounding box center [385, 449] width 236 height 28
click at [286, 561] on button "Add" at bounding box center [287, 559] width 40 height 28
click at [357, 459] on textarea at bounding box center [385, 449] width 236 height 28
type textarea "x"
type textarea "S"
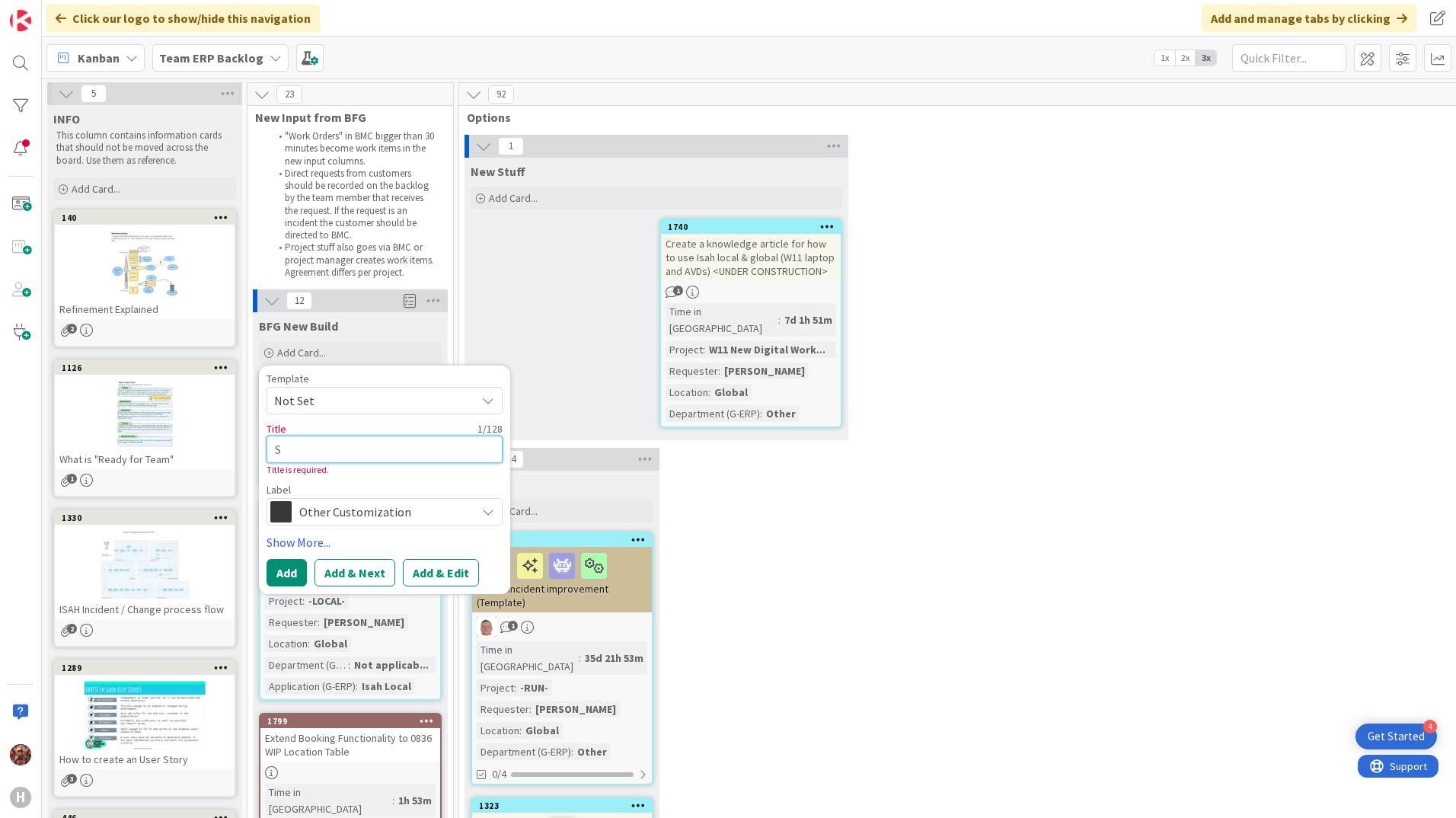
type textarea "x"
type textarea "Sh"
type textarea "x"
type textarea "Sha"
type textarea "x"
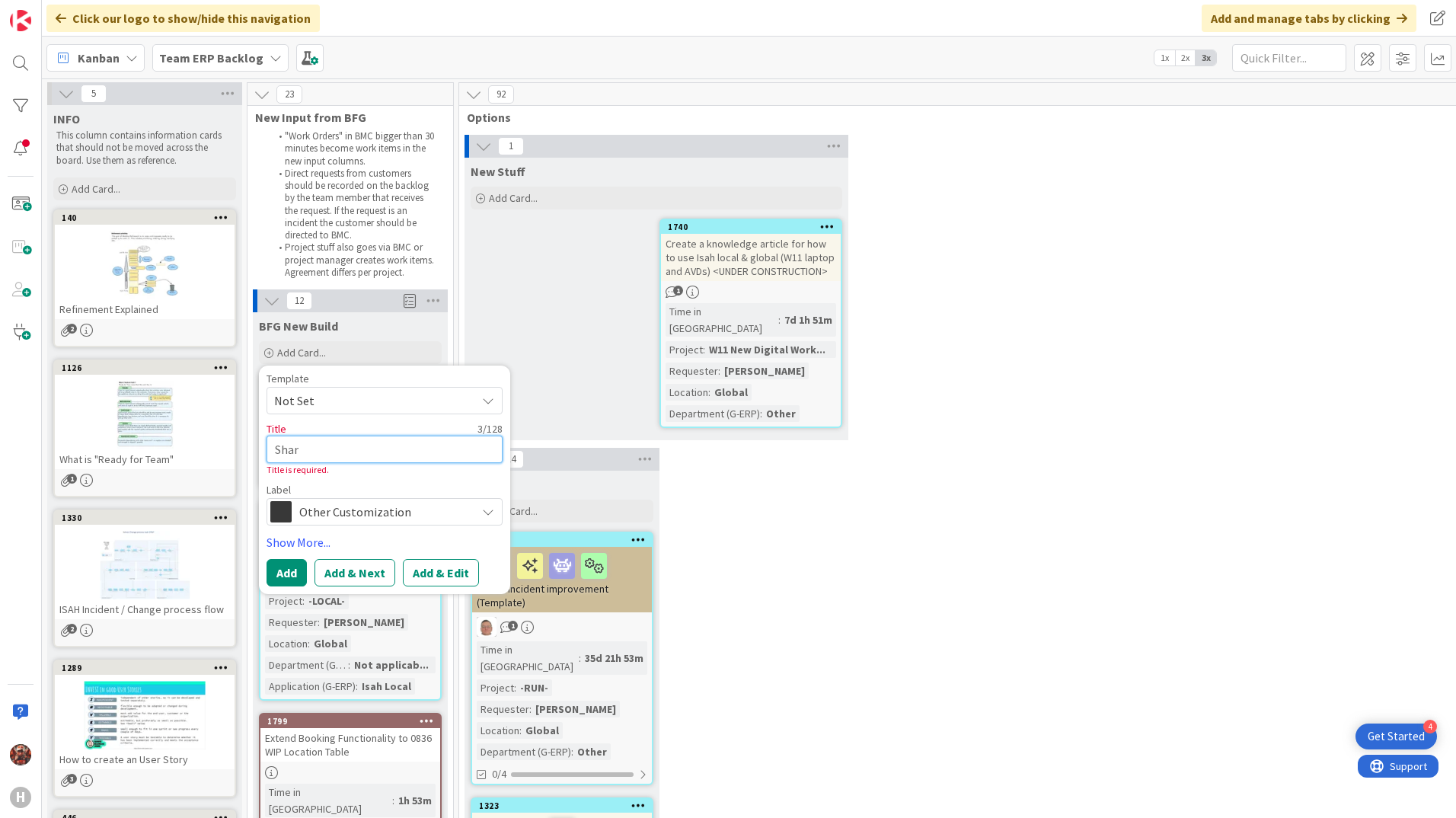
type textarea "[PERSON_NAME]"
type textarea "x"
type textarea "Sharin"
type textarea "x"
type textarea "Sharing"
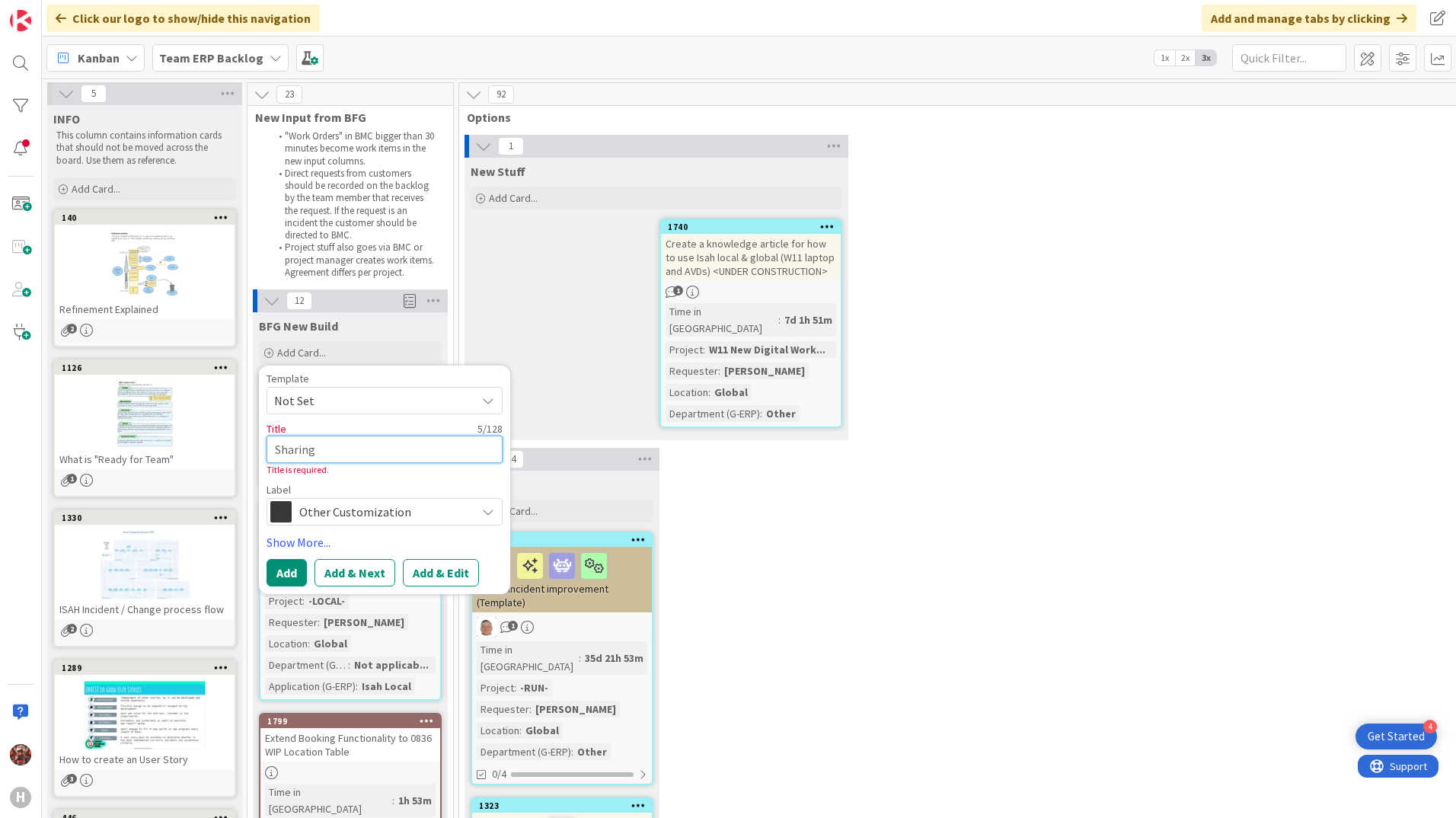
type textarea "x"
type textarea "Sharing"
type textarea "x"
type textarea "Sharing p"
type textarea "x"
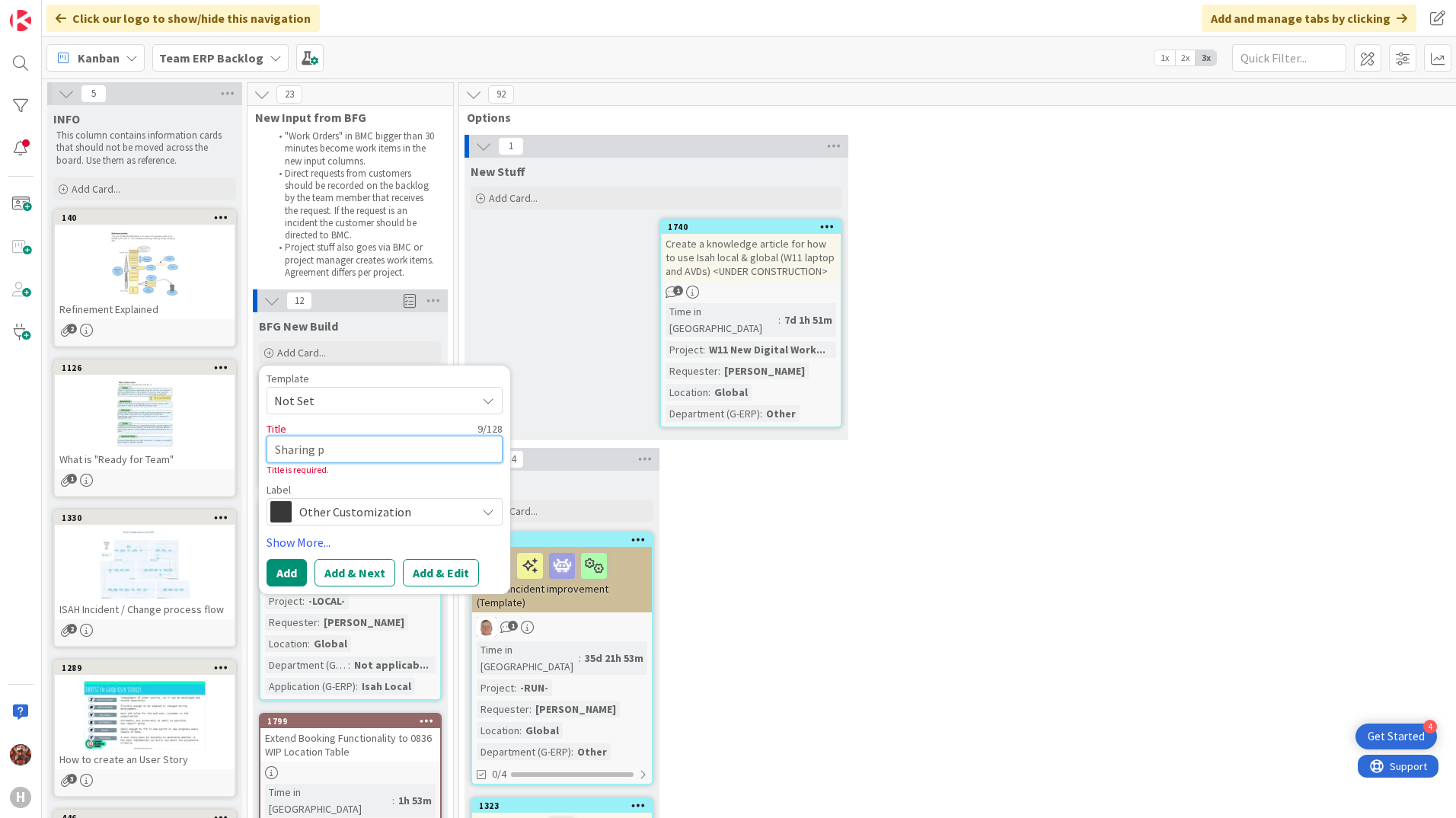
type textarea "Sharing pr"
type textarea "x"
type textarea "Sharing pre"
type textarea "x"
type textarea "Sharing pres"
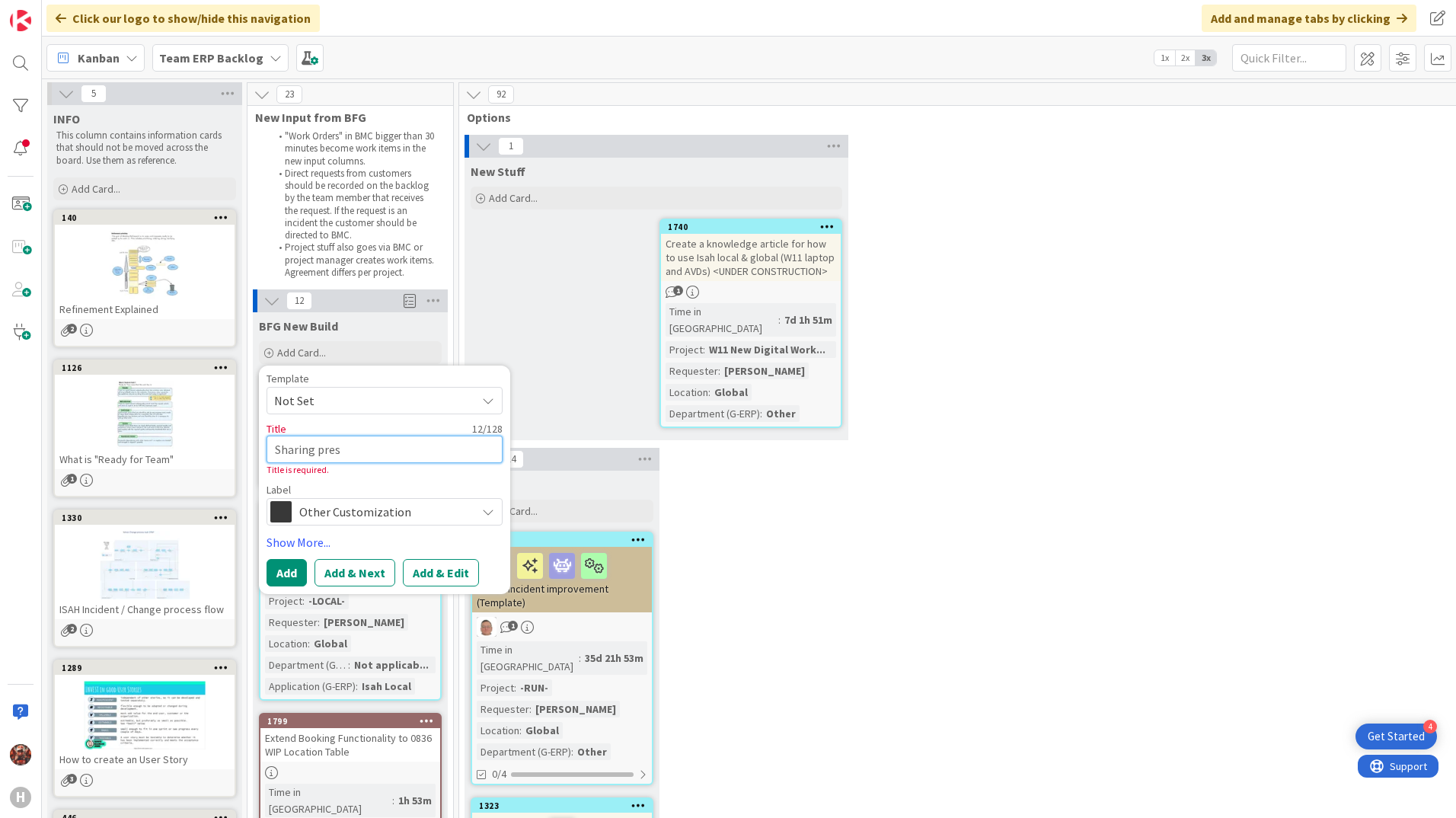
type textarea "x"
type textarea "Sharing prese"
type textarea "x"
type textarea "Sharing preset"
click at [283, 566] on button "Add" at bounding box center [287, 573] width 40 height 28
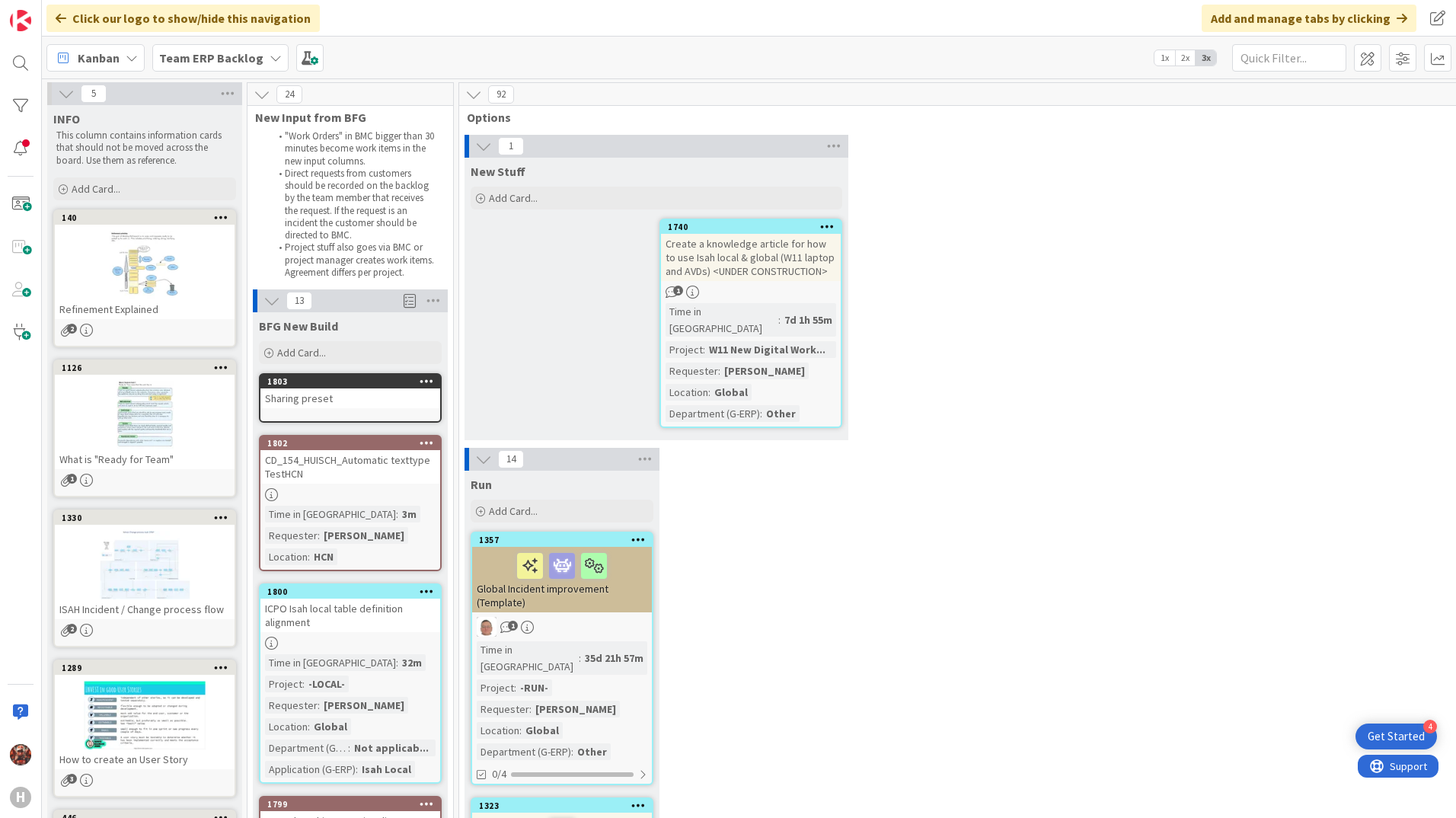
click at [330, 398] on div "Sharing preset" at bounding box center [350, 399] width 180 height 20
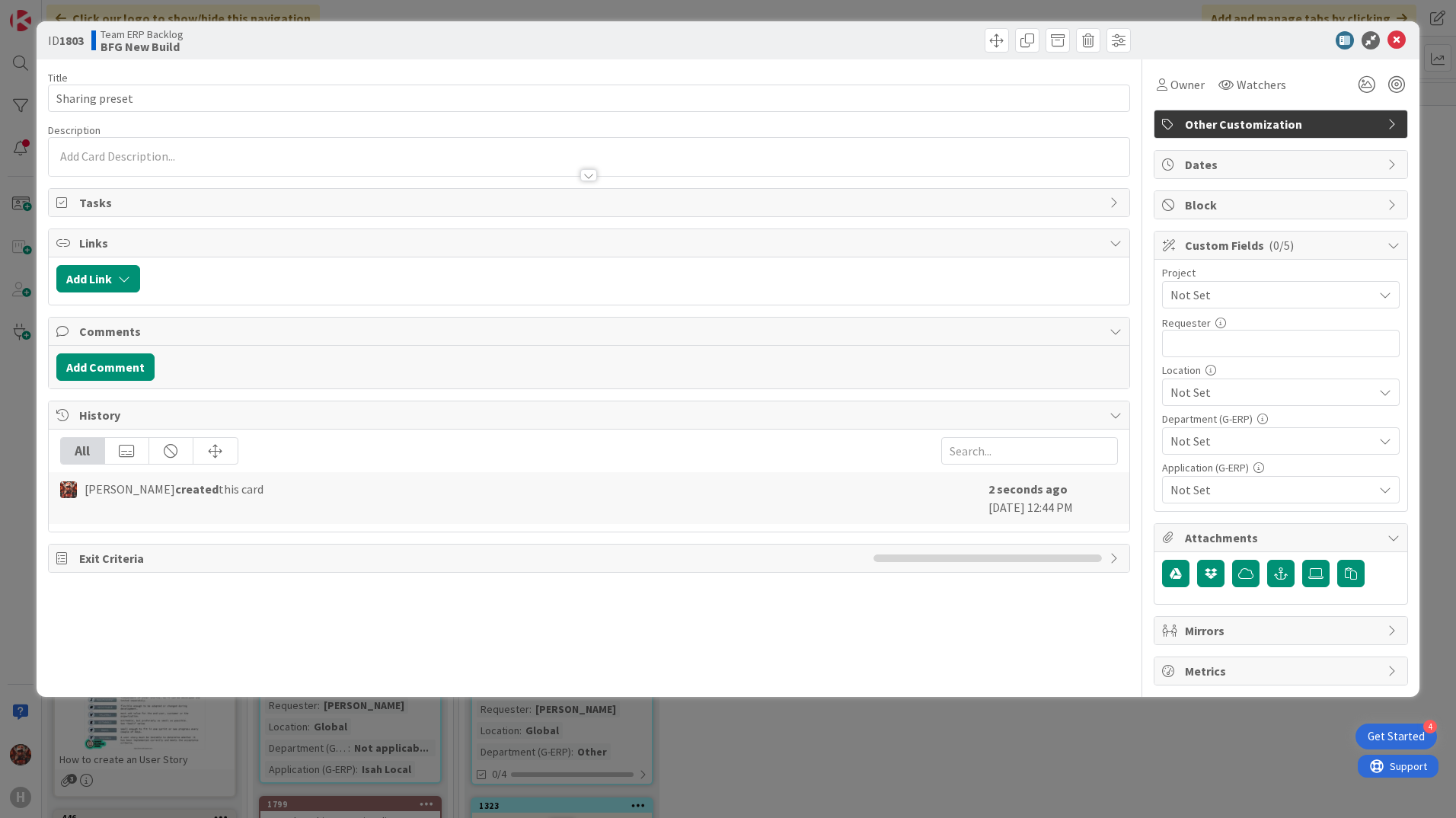
click at [582, 173] on div at bounding box center [589, 175] width 17 height 12
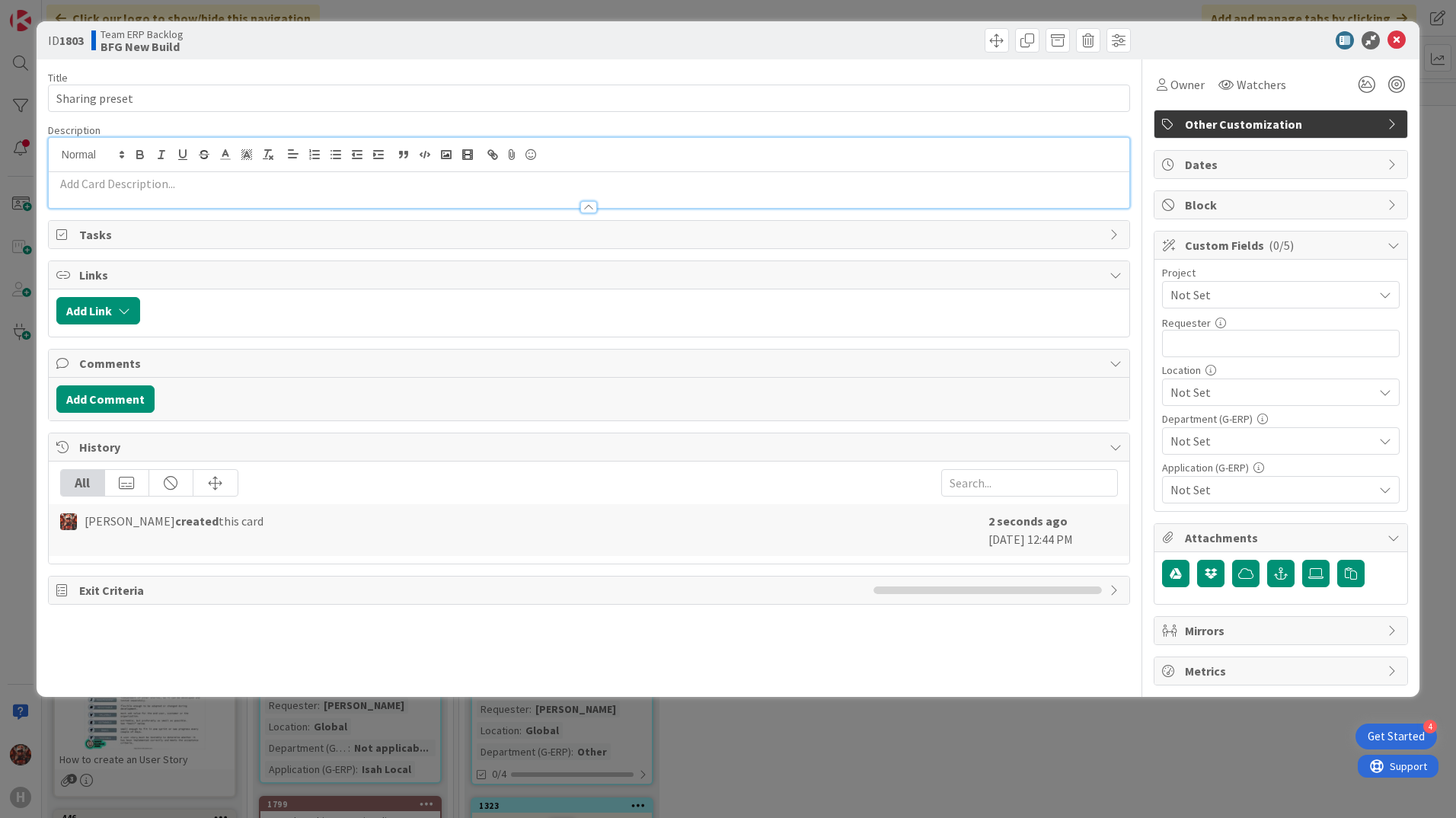
click at [340, 178] on p at bounding box center [589, 183] width 1065 height 18
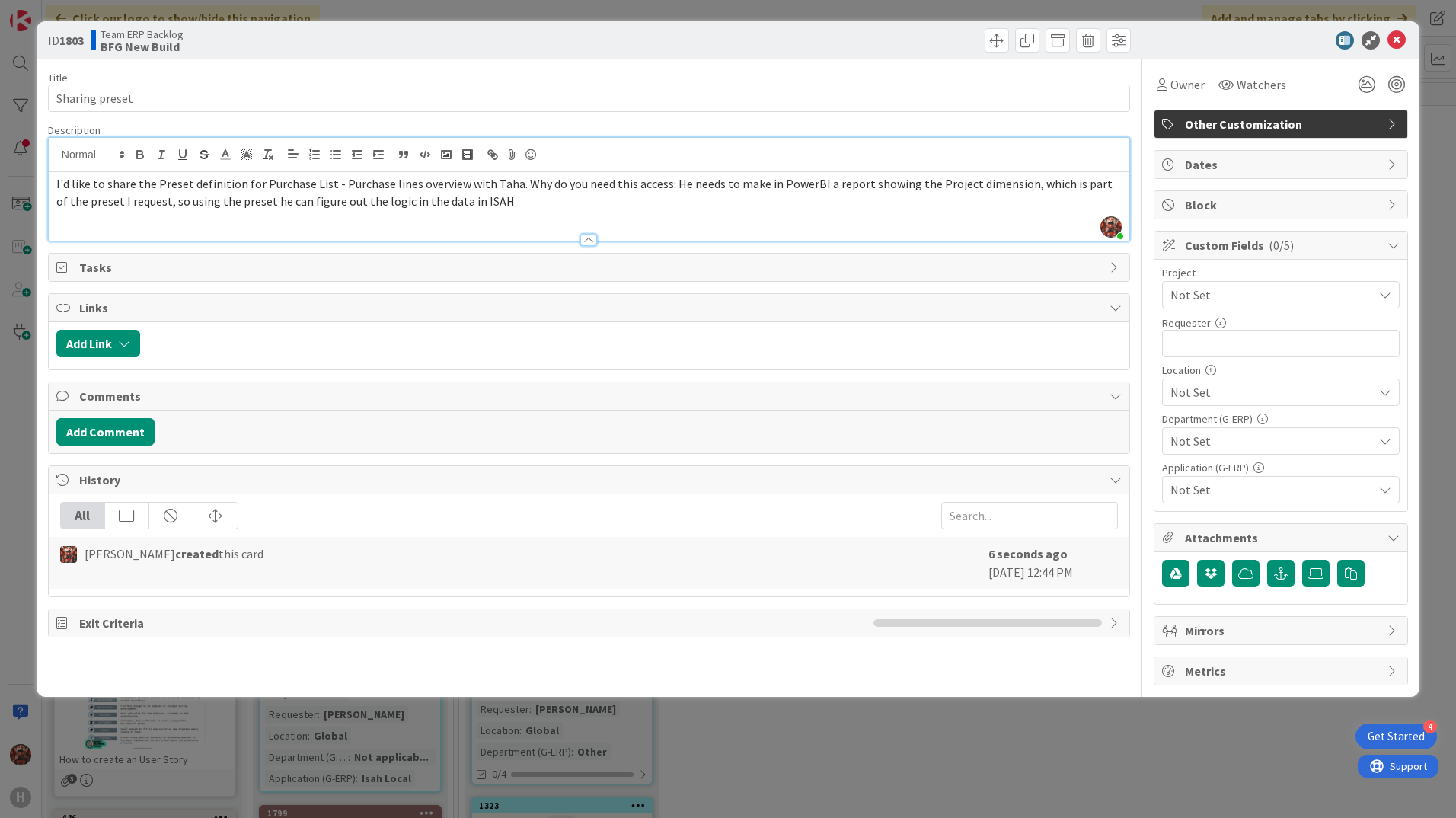
click at [512, 190] on span "I'd like to share the Preset definition for Purchase List - Purchase lines over…" at bounding box center [585, 192] width 1058 height 32
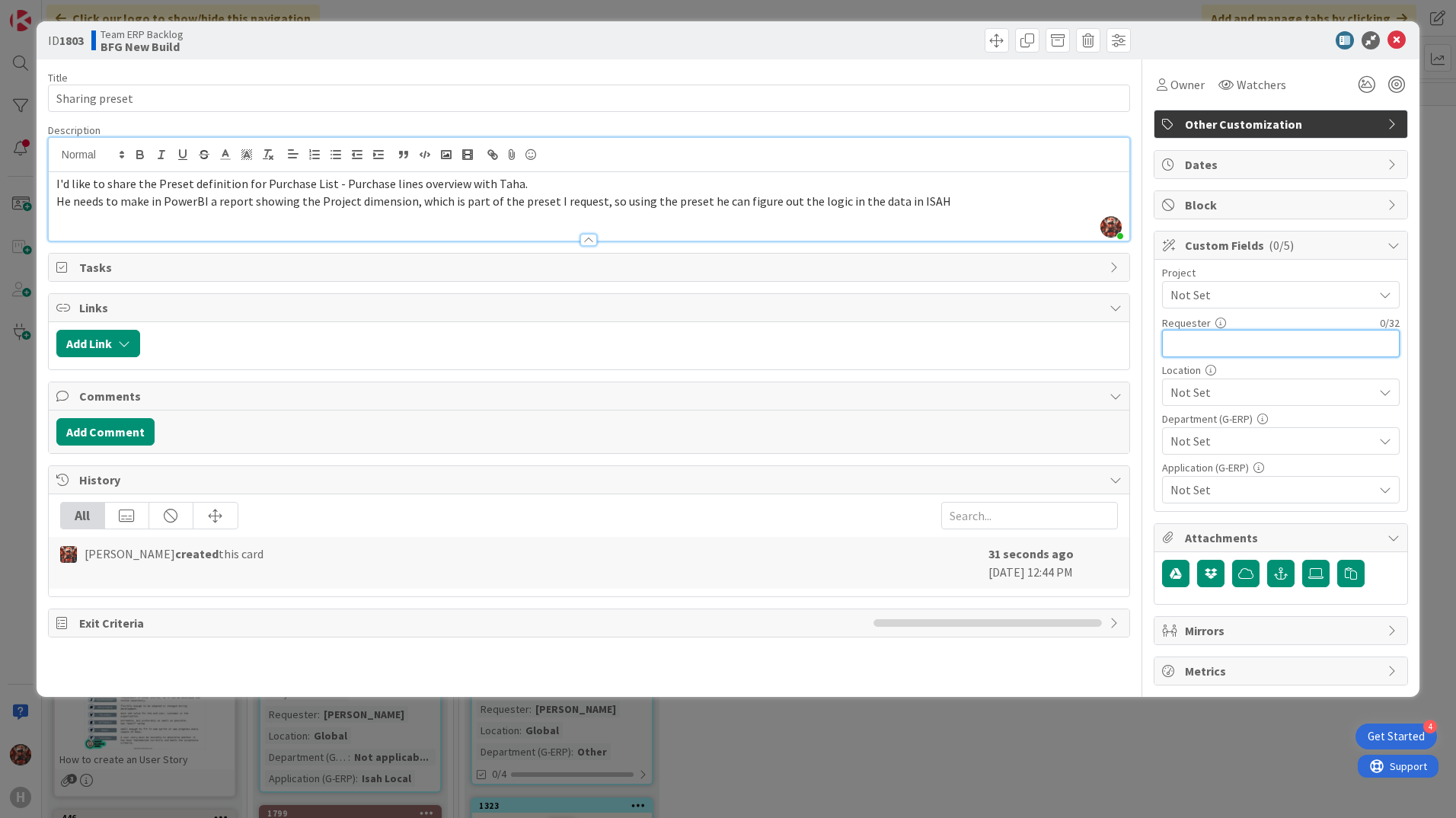
click at [1199, 352] on input "text" at bounding box center [1281, 344] width 237 height 28
type input "[PERSON_NAME]"
click at [1228, 392] on span "Not Set" at bounding box center [1272, 392] width 203 height 19
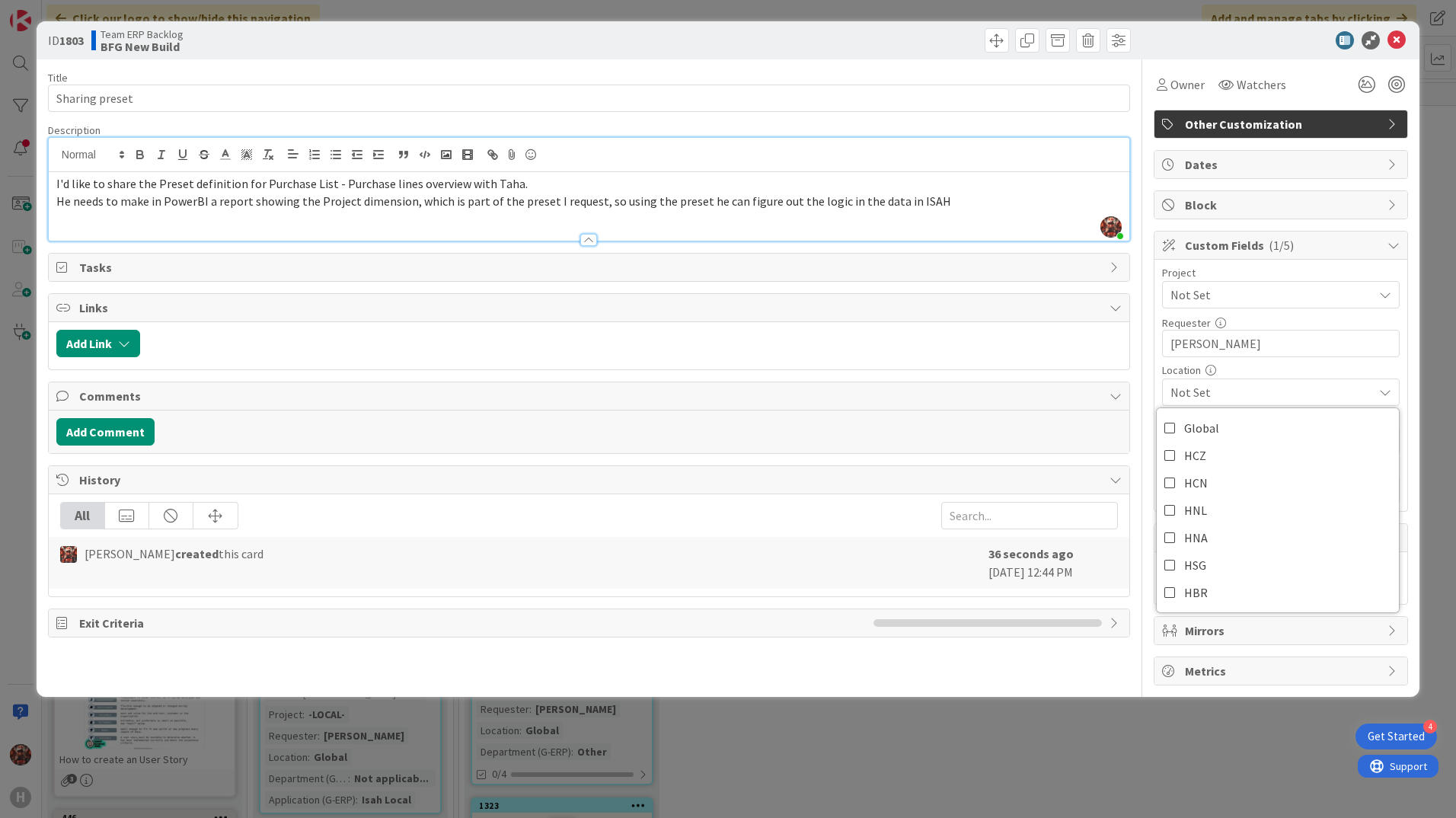
click at [1247, 369] on div "Location" at bounding box center [1281, 370] width 237 height 11
click at [1238, 298] on span "Not Set" at bounding box center [1268, 295] width 195 height 22
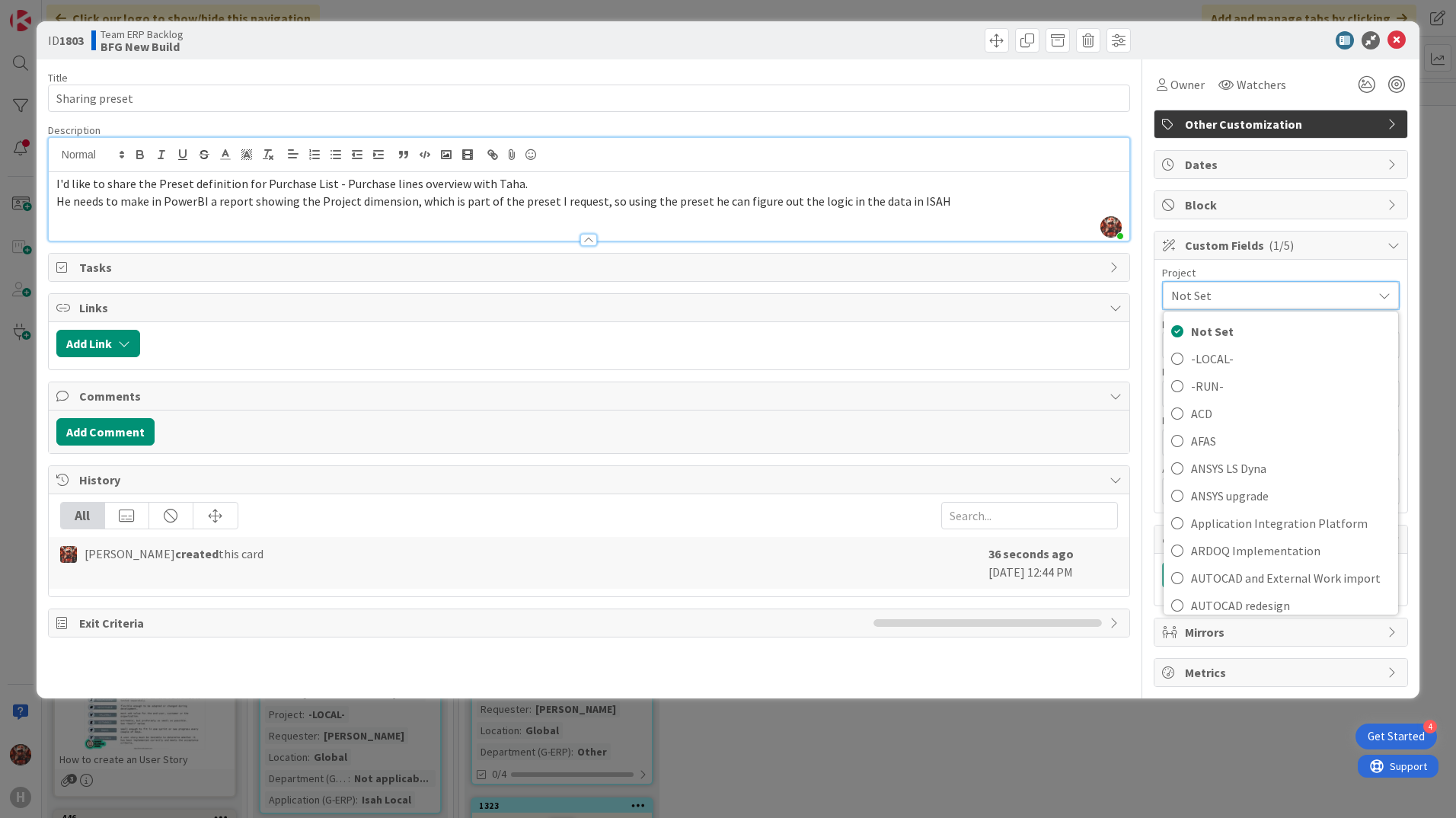
click at [1238, 298] on span "Not Set" at bounding box center [1268, 296] width 193 height 22
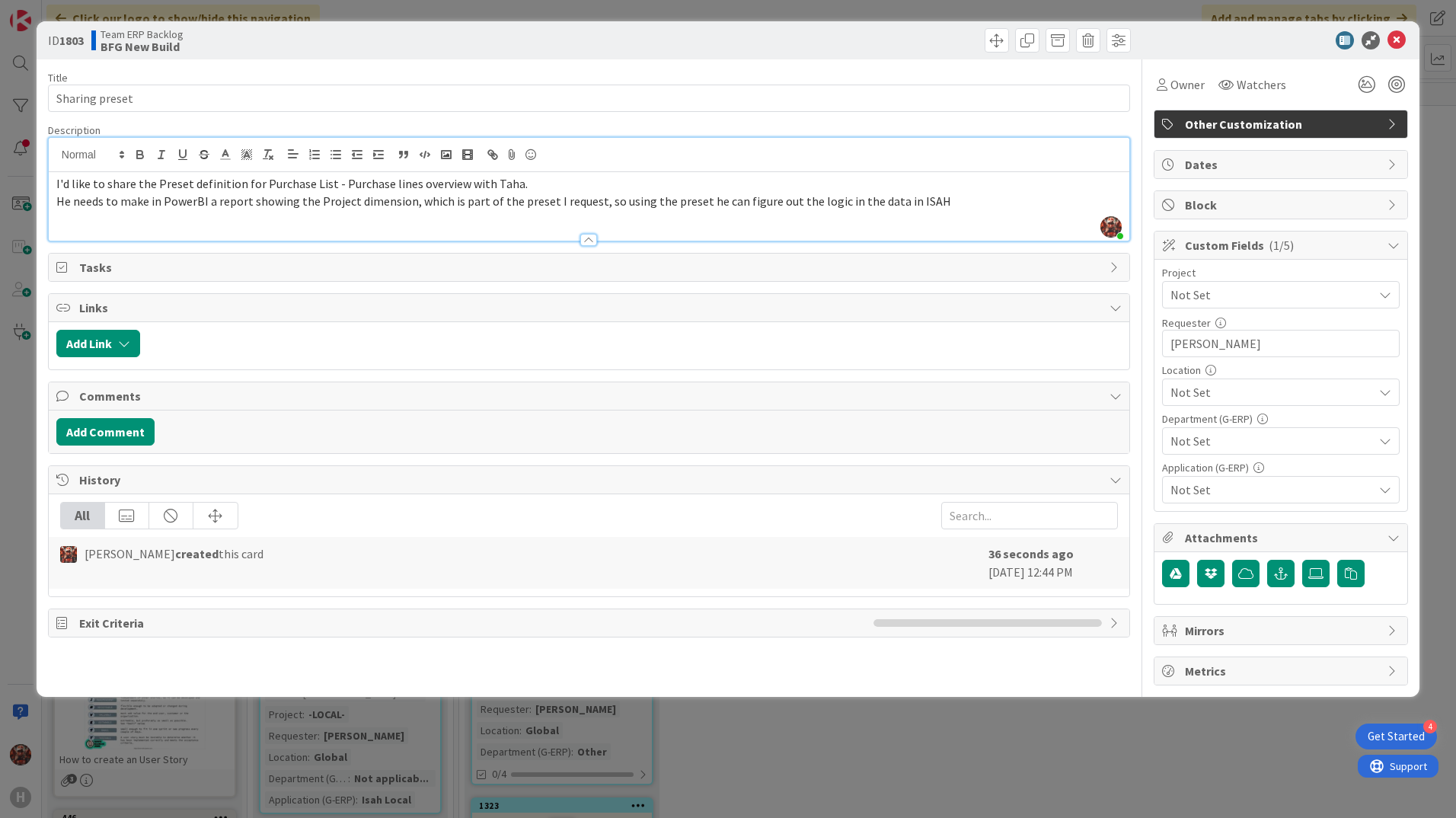
click at [1268, 448] on span "Not Set" at bounding box center [1272, 441] width 203 height 19
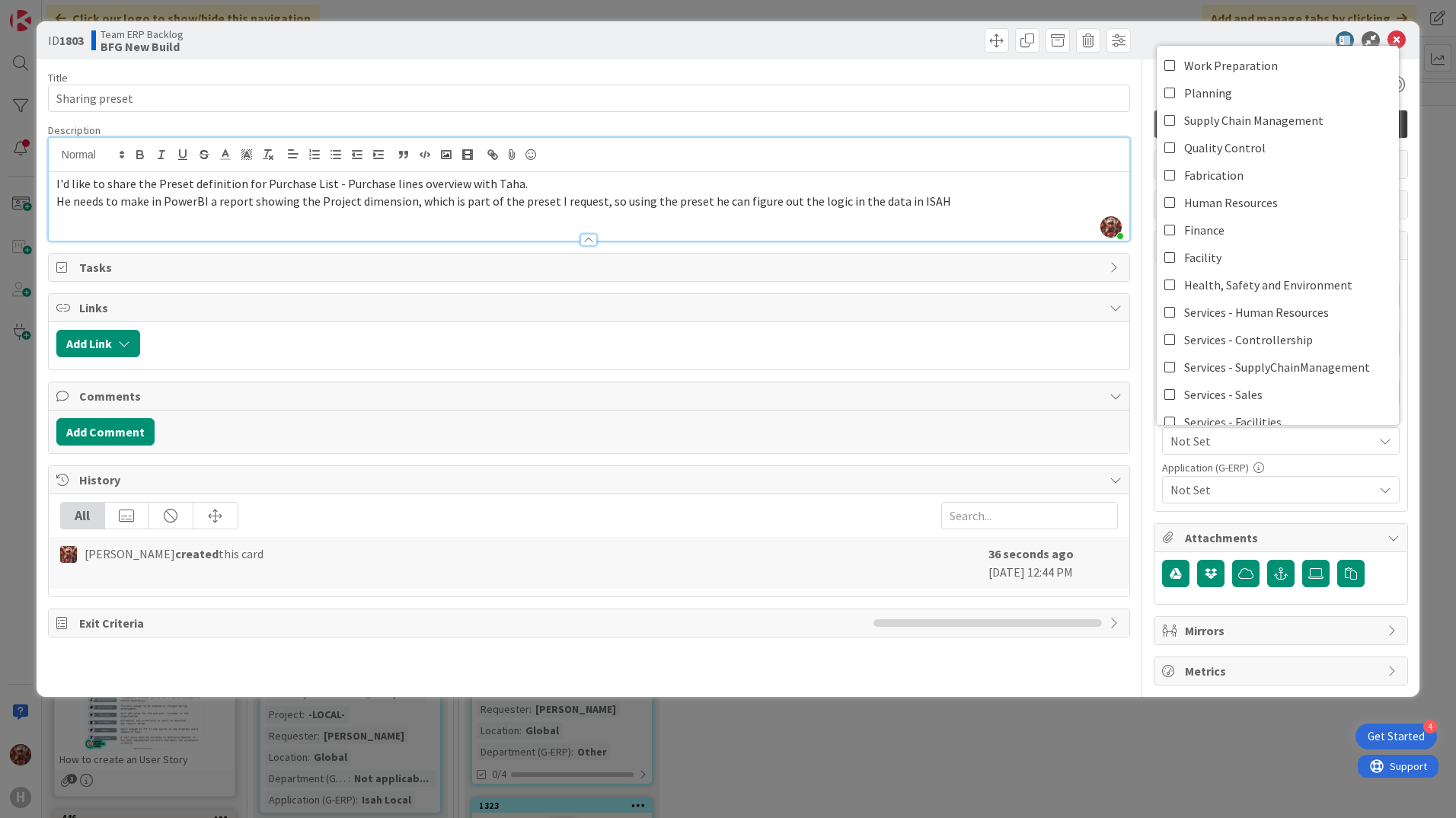
click at [1261, 439] on span "Not Set" at bounding box center [1272, 441] width 203 height 19
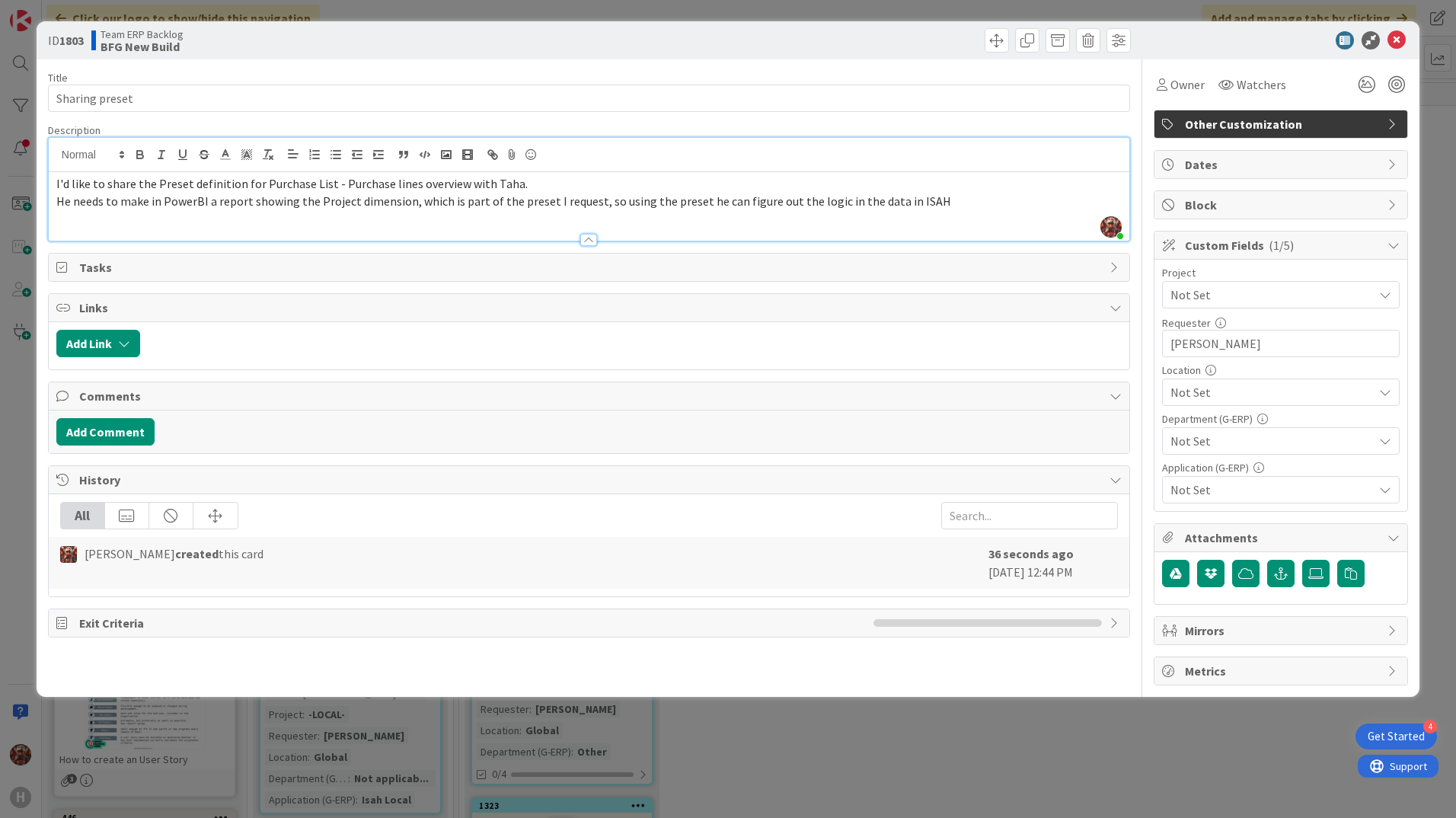
click at [944, 211] on div "I'd like to share the Preset definition for Purchase List - Purchase lines over…" at bounding box center [589, 206] width 1081 height 69
click at [1404, 36] on icon at bounding box center [1397, 41] width 18 height 19
